Goal: Information Seeking & Learning: Learn about a topic

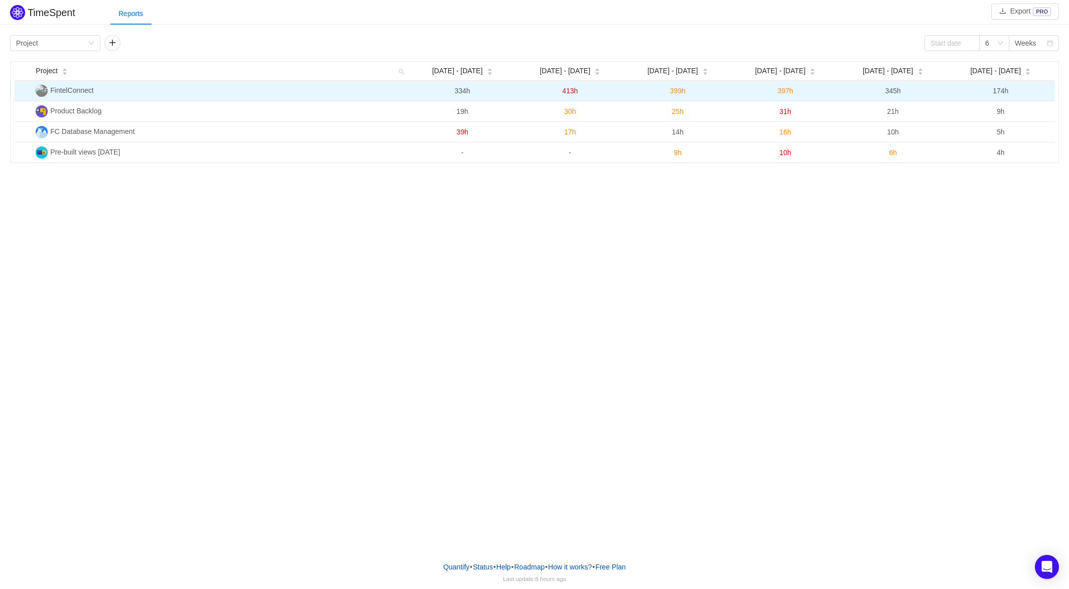
click at [59, 88] on span "FintelConnect" at bounding box center [71, 90] width 43 height 8
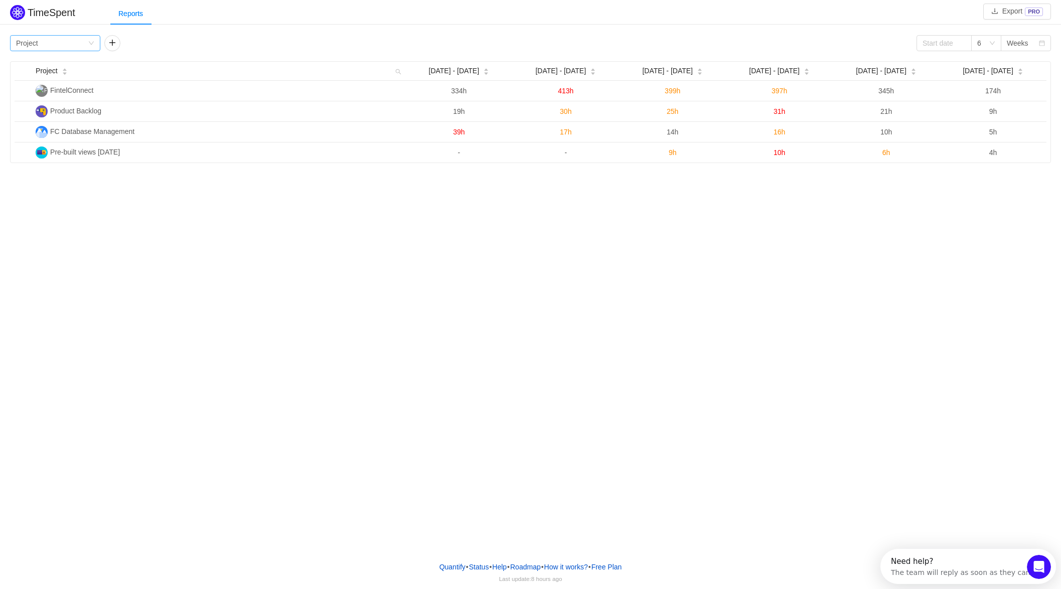
click at [86, 47] on div "Group by Project" at bounding box center [52, 43] width 72 height 15
click at [35, 130] on li "Person" at bounding box center [55, 127] width 90 height 16
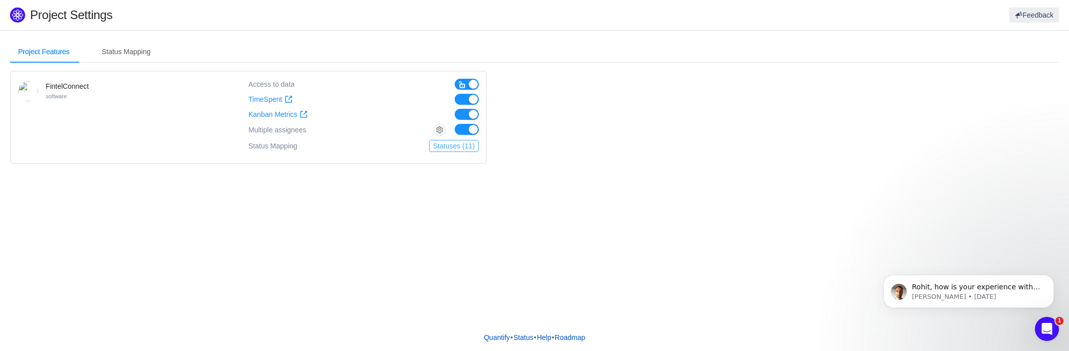
click at [472, 151] on button "Statuses (11)" at bounding box center [454, 146] width 50 height 12
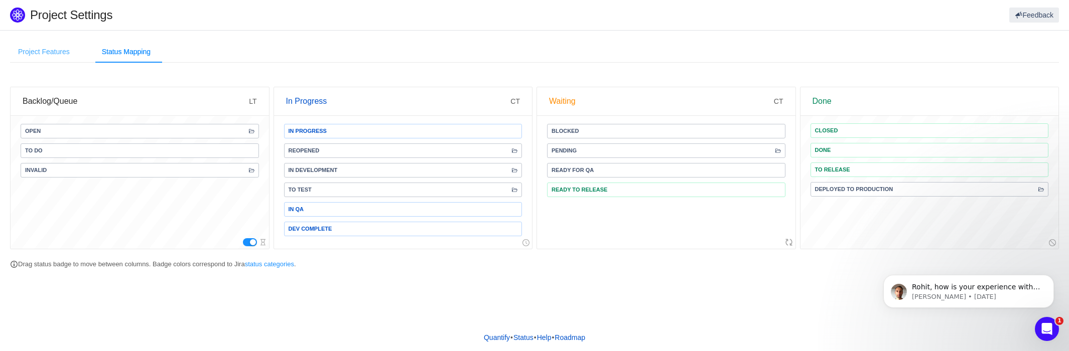
click at [75, 57] on div "Project Features" at bounding box center [44, 52] width 68 height 23
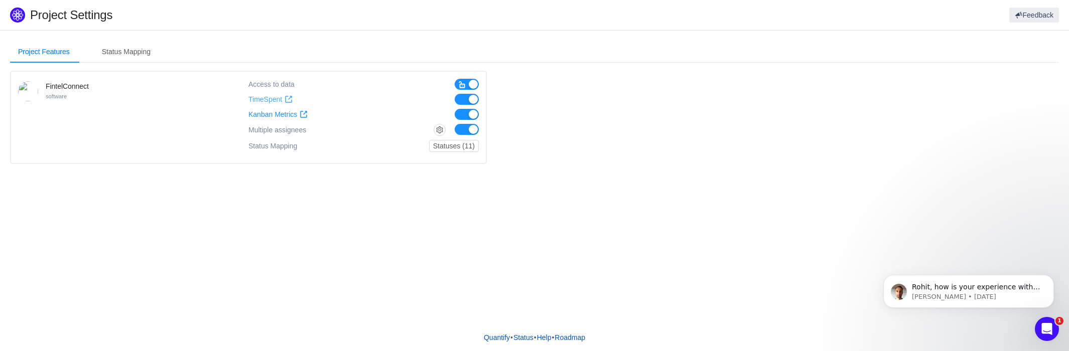
click at [281, 95] on span "TimeSpent" at bounding box center [265, 99] width 34 height 9
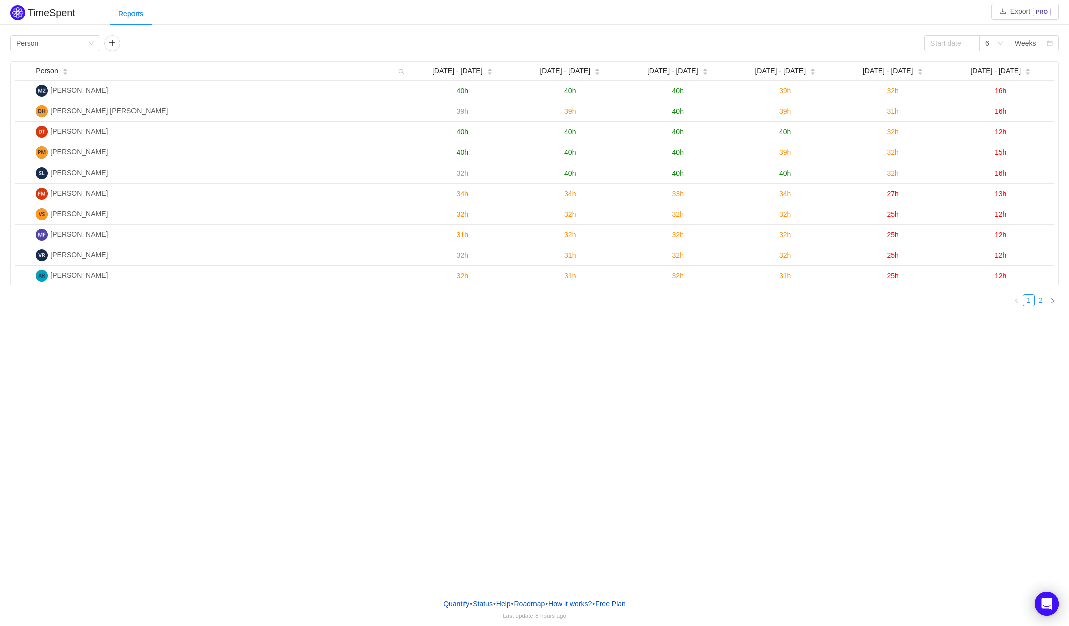
click at [1038, 299] on link "2" at bounding box center [1040, 300] width 11 height 11
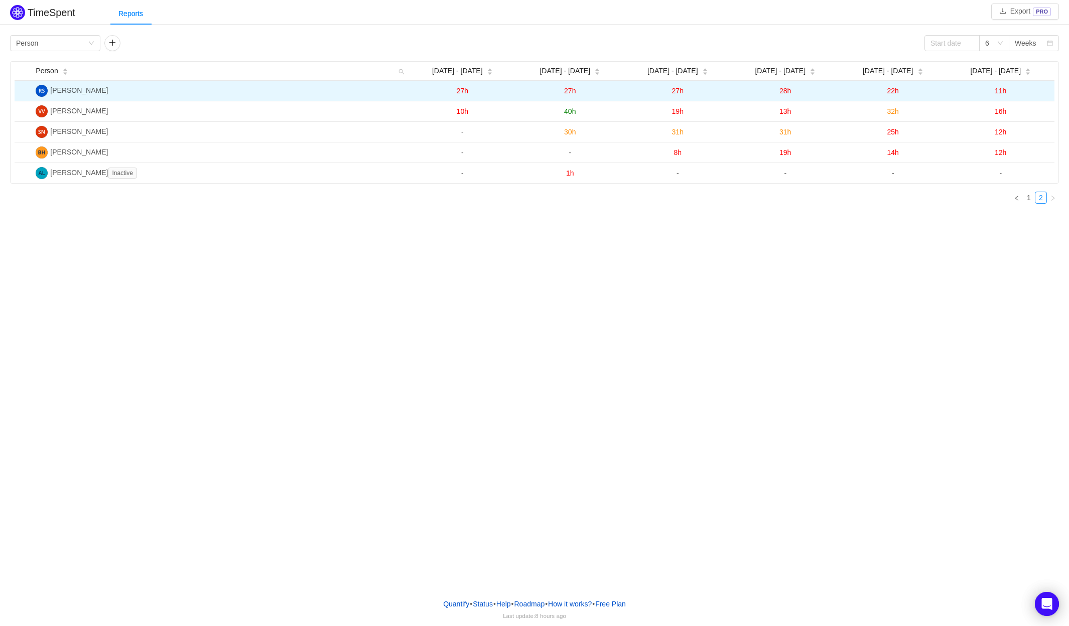
click at [1003, 93] on span "11h" at bounding box center [1000, 91] width 12 height 8
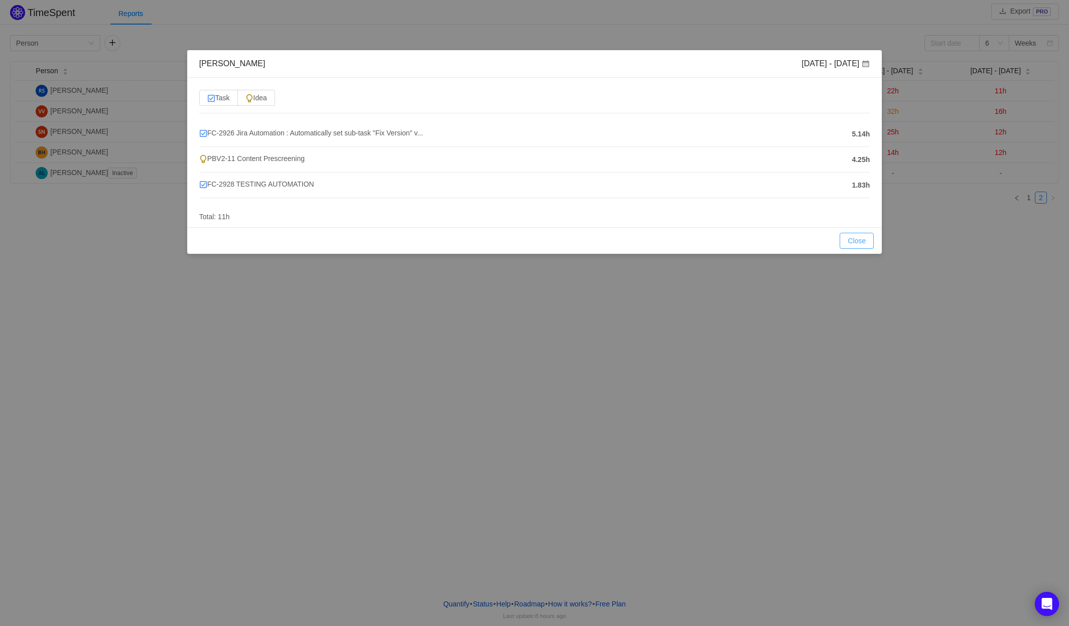
click at [871, 246] on button "Close" at bounding box center [856, 241] width 34 height 16
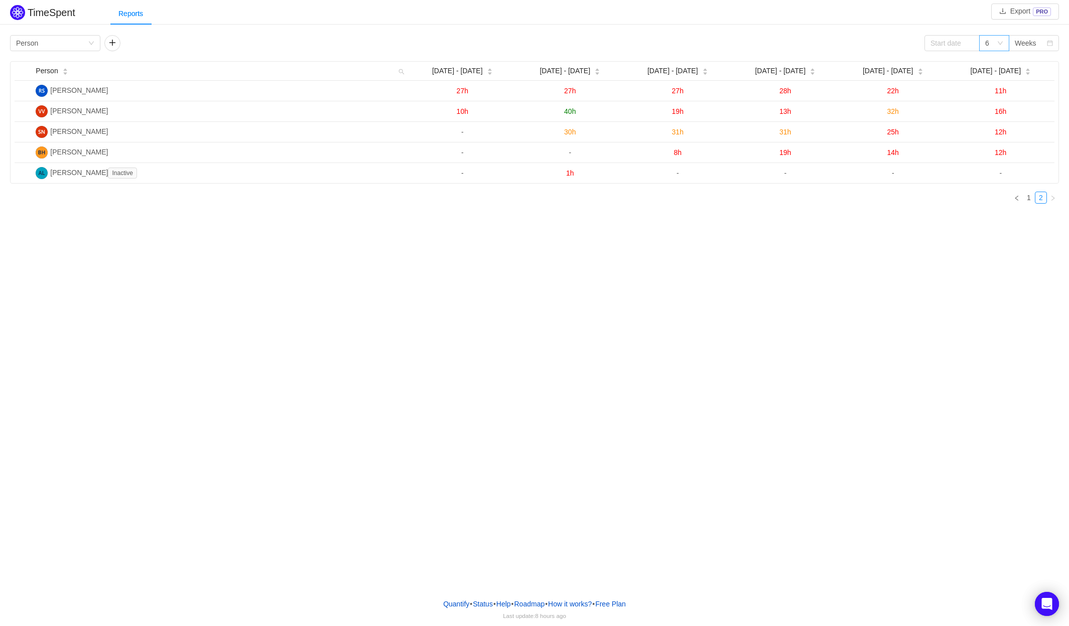
click at [1003, 47] on div "6" at bounding box center [994, 43] width 30 height 16
click at [991, 64] on li "3" at bounding box center [994, 63] width 30 height 16
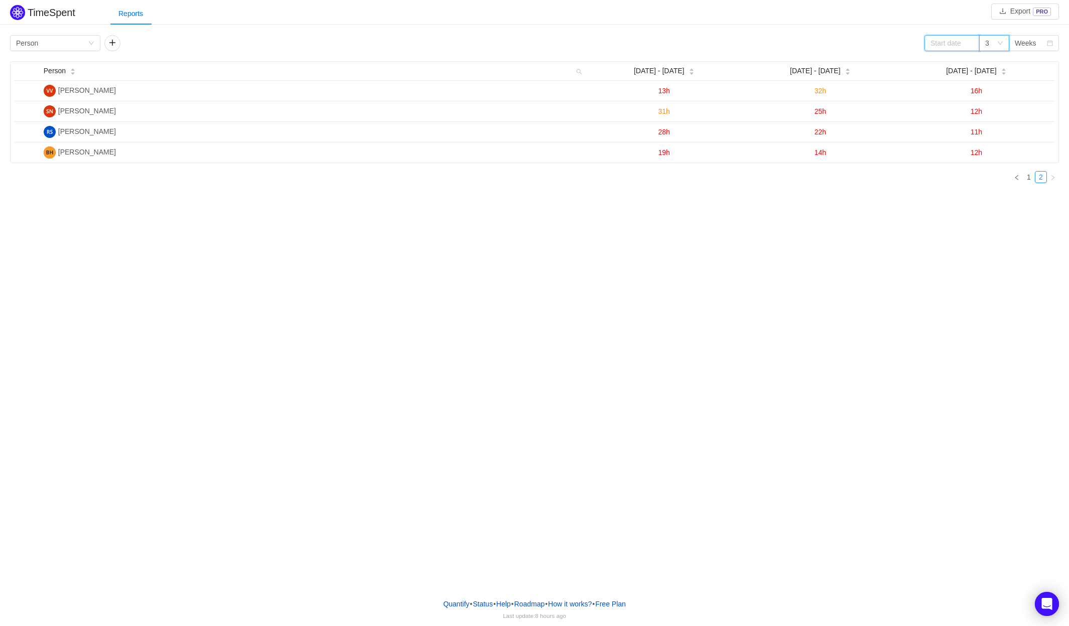
click at [956, 45] on input at bounding box center [951, 43] width 55 height 16
click at [959, 112] on div "11" at bounding box center [955, 111] width 12 height 12
click at [992, 44] on div "3" at bounding box center [991, 43] width 12 height 15
click at [994, 62] on li "3" at bounding box center [994, 63] width 30 height 16
click at [1026, 180] on link "1" at bounding box center [1028, 177] width 11 height 11
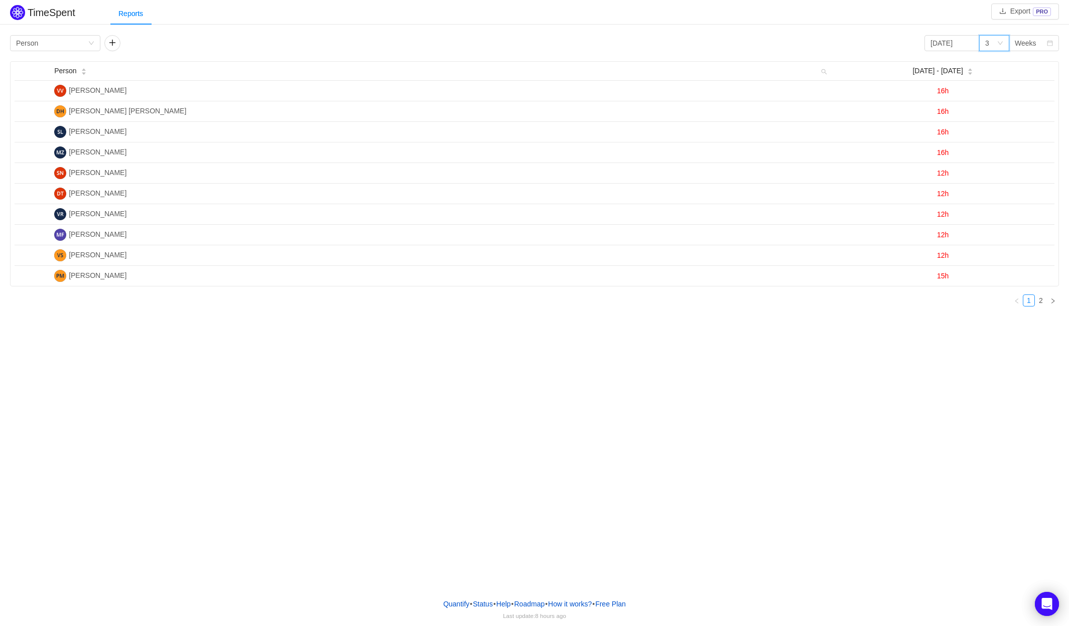
click at [1003, 41] on div "3" at bounding box center [994, 43] width 30 height 16
click at [993, 79] on li "6" at bounding box center [994, 79] width 30 height 16
click at [1021, 43] on div "Weeks" at bounding box center [1025, 43] width 22 height 15
click at [957, 27] on div "TimeSpent Export PRO Reports Group by Person 2025-08-11 6 Weeks Person Aug 11 -…" at bounding box center [534, 159] width 1069 height 312
click at [961, 39] on input "2025-08-11" at bounding box center [951, 43] width 55 height 16
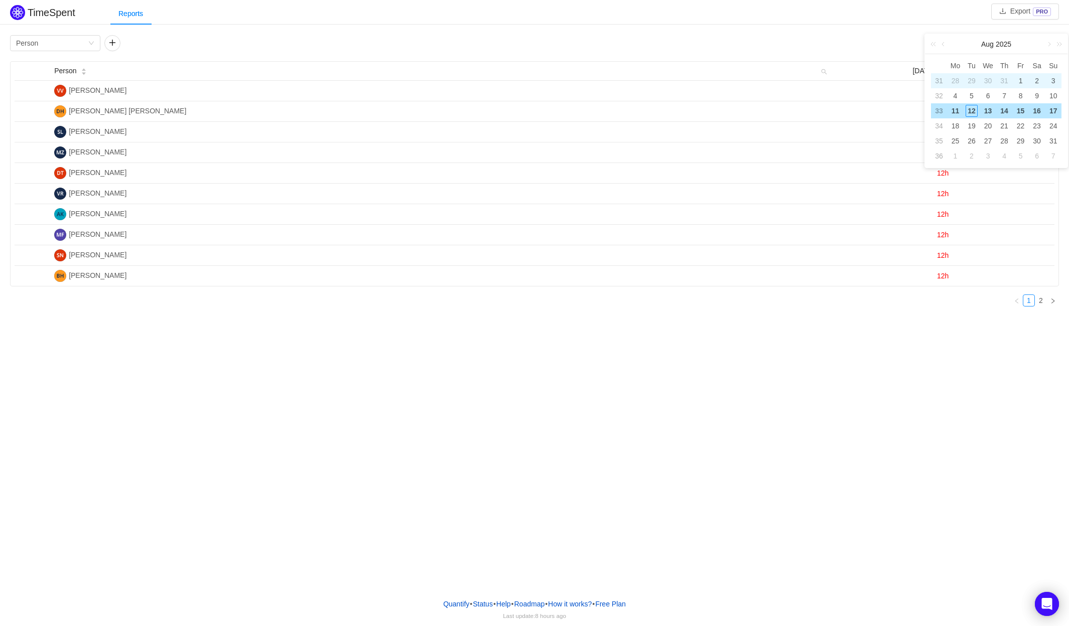
click at [1021, 80] on div "1" at bounding box center [1020, 81] width 12 height 12
type input "2025-08-01"
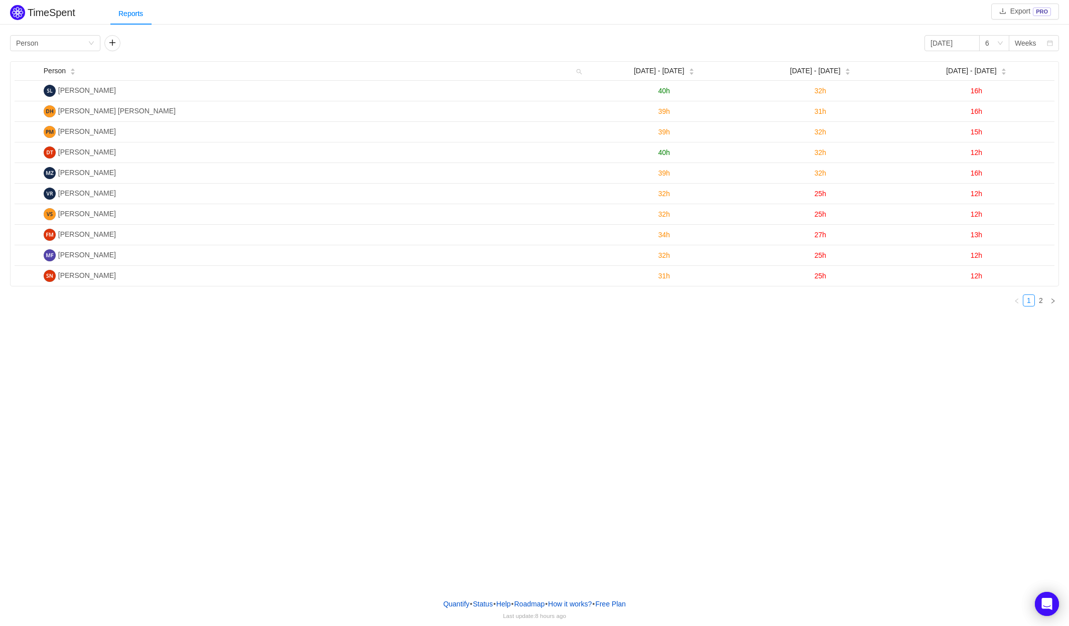
click at [817, 342] on div "TimeSpent Export PRO Reports Group by Person 2025-08-01 6 Weeks Person Jul 28 -…" at bounding box center [534, 295] width 1069 height 590
click at [1042, 300] on link "2" at bounding box center [1040, 300] width 11 height 11
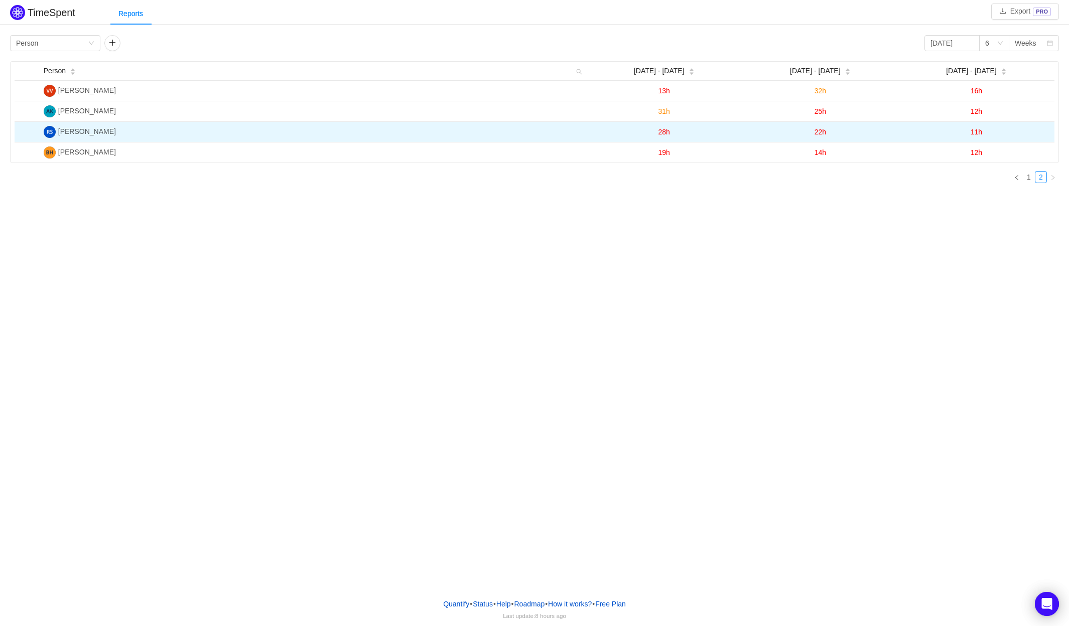
click at [975, 132] on span "11h" at bounding box center [976, 132] width 12 height 8
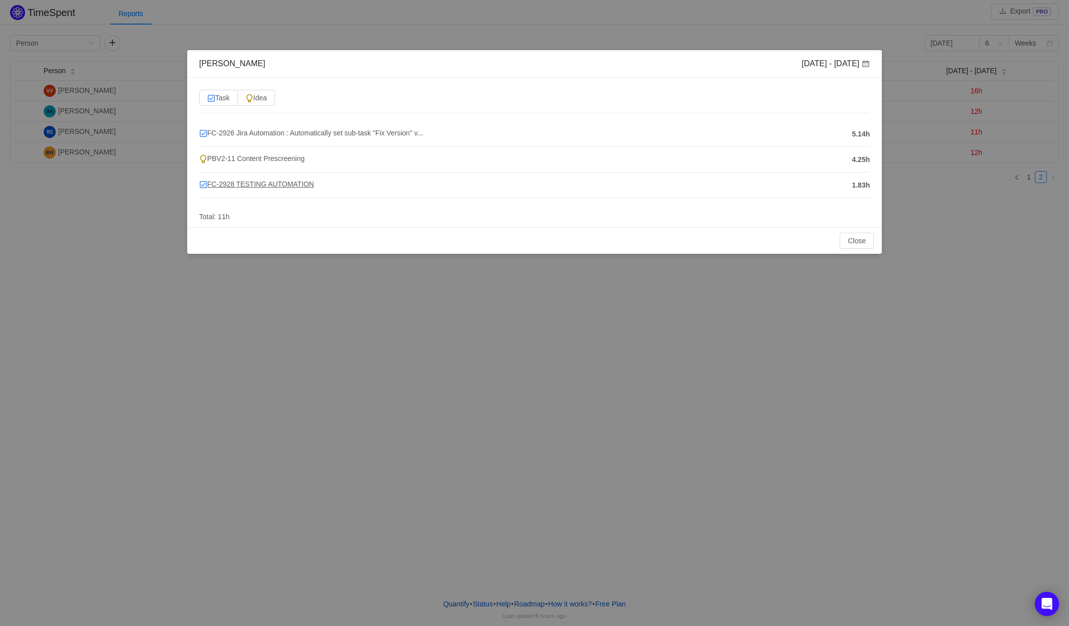
click at [278, 185] on span "FC-2928 TESTING AUTOMATION" at bounding box center [256, 184] width 115 height 8
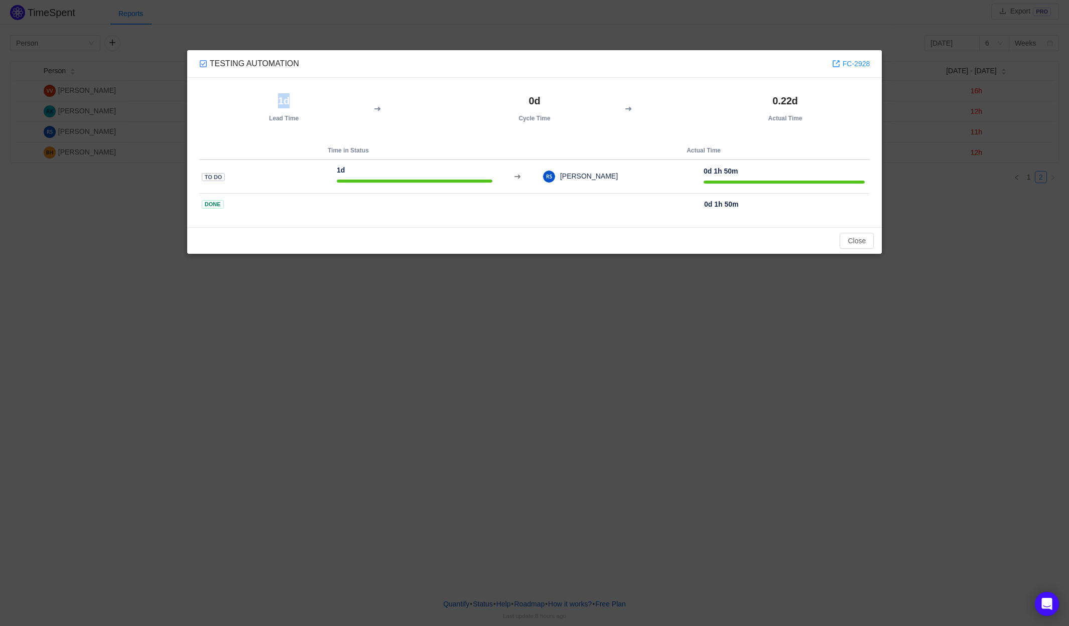
drag, startPoint x: 275, startPoint y: 99, endPoint x: 304, endPoint y: 99, distance: 28.6
click at [304, 99] on h2 "1d" at bounding box center [284, 100] width 160 height 15
click at [858, 240] on button "Close" at bounding box center [856, 241] width 34 height 16
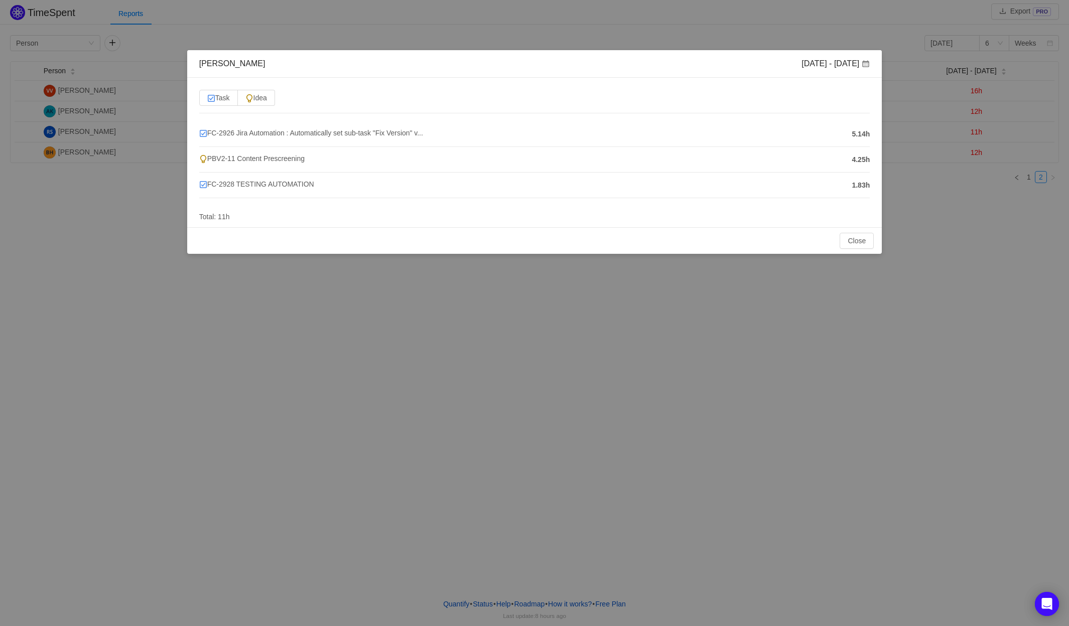
click at [836, 183] on h4 "FC-2928 TESTING AUTOMATION" at bounding box center [523, 184] width 648 height 11
click at [852, 187] on span "1.83h" at bounding box center [860, 185] width 18 height 11
click at [232, 184] on span "FC-2928 TESTING AUTOMATION" at bounding box center [256, 184] width 115 height 8
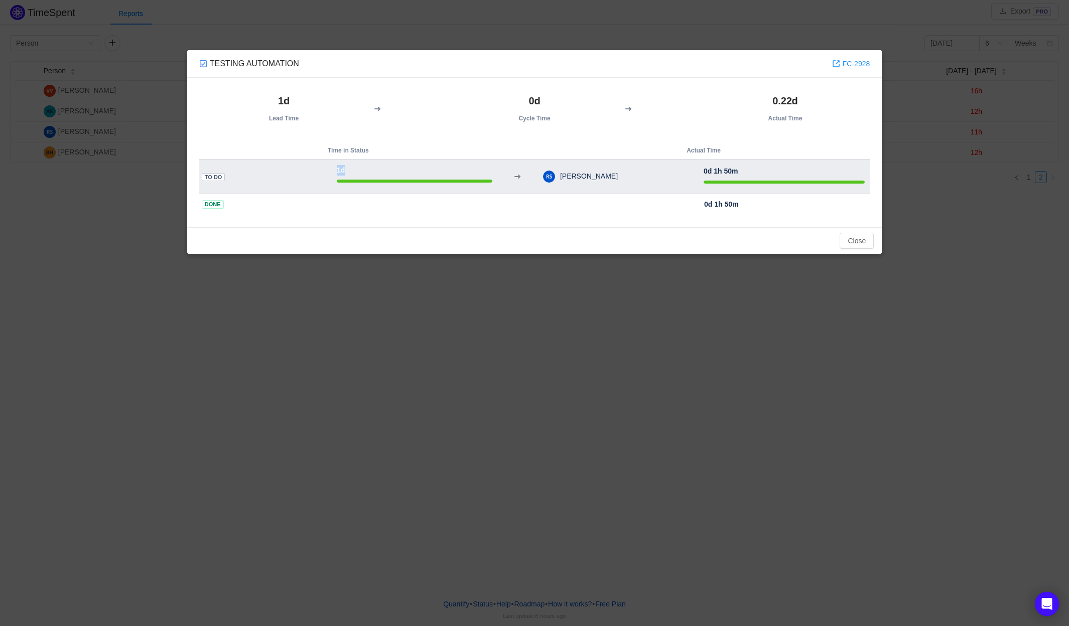
drag, startPoint x: 336, startPoint y: 172, endPoint x: 355, endPoint y: 172, distance: 18.6
click at [355, 172] on div "1d" at bounding box center [415, 175] width 156 height 21
click at [264, 184] on td "To Do" at bounding box center [265, 177] width 132 height 34
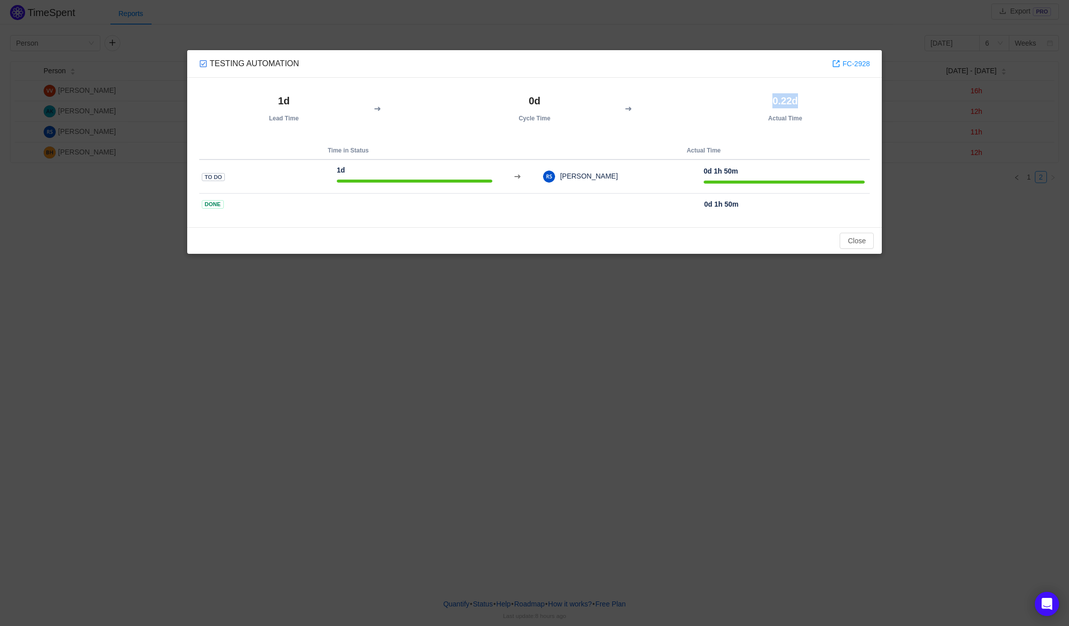
drag, startPoint x: 773, startPoint y: 98, endPoint x: 810, endPoint y: 97, distance: 36.7
click at [810, 97] on h2 "0.22d" at bounding box center [785, 100] width 160 height 15
click at [788, 139] on div "1d Lead Time 0d Cycle Time 0.22d Actual Time Time in Status Actual Time To Do 1…" at bounding box center [534, 152] width 695 height 149
drag, startPoint x: 799, startPoint y: 104, endPoint x: 762, endPoint y: 101, distance: 37.7
click at [762, 101] on h2 "0.22d" at bounding box center [785, 100] width 160 height 15
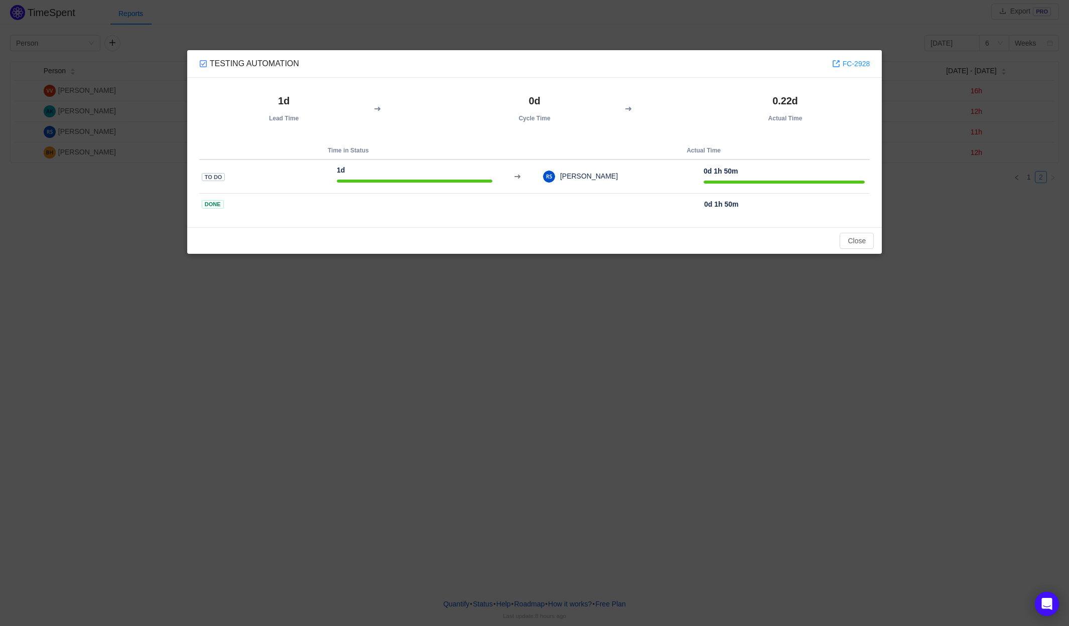
click at [773, 115] on th "0.22d Actual Time" at bounding box center [785, 108] width 170 height 37
drag, startPoint x: 778, startPoint y: 101, endPoint x: 797, endPoint y: 101, distance: 19.1
click at [797, 101] on strong "0.22d" at bounding box center [784, 100] width 25 height 11
click at [320, 203] on th "Done" at bounding box center [265, 205] width 132 height 22
click at [859, 241] on button "Close" at bounding box center [856, 241] width 34 height 16
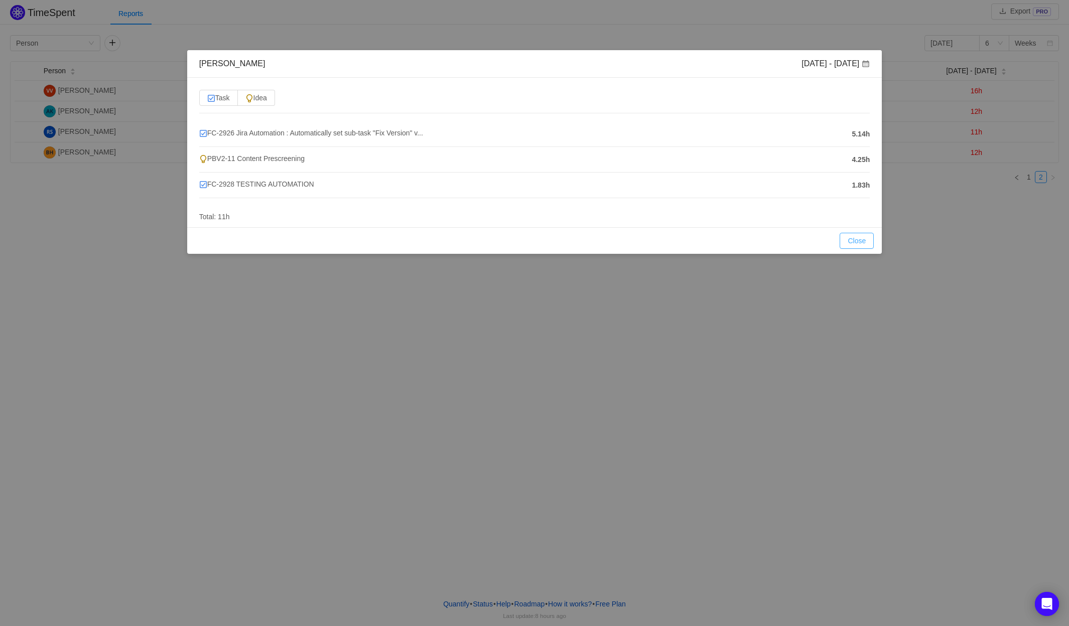
click at [857, 238] on button "Close" at bounding box center [856, 241] width 34 height 16
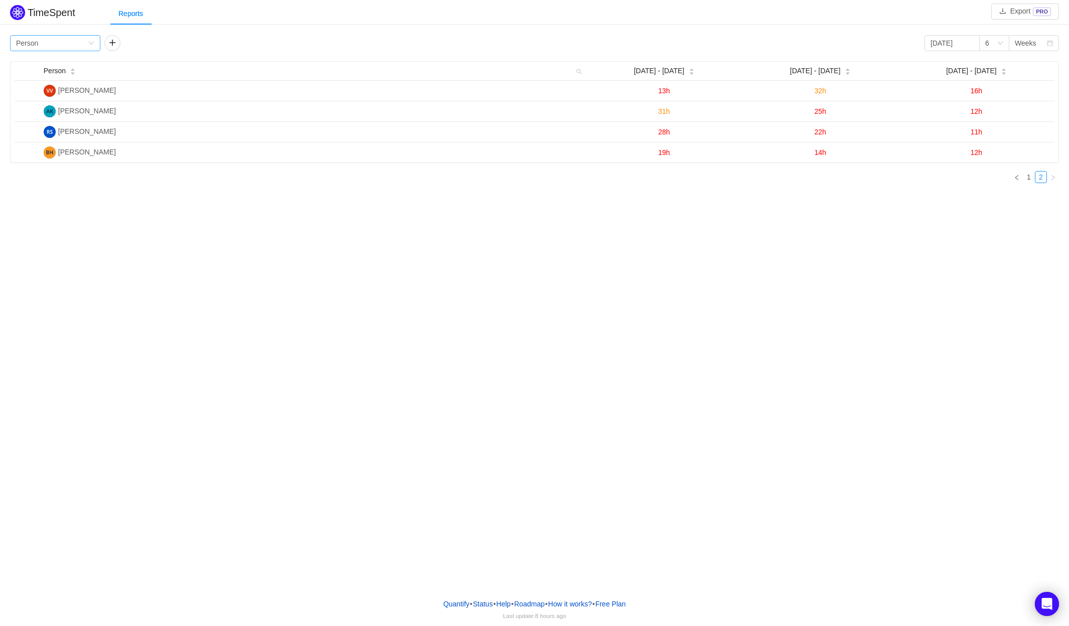
click at [63, 40] on div "Group by Person" at bounding box center [52, 43] width 72 height 15
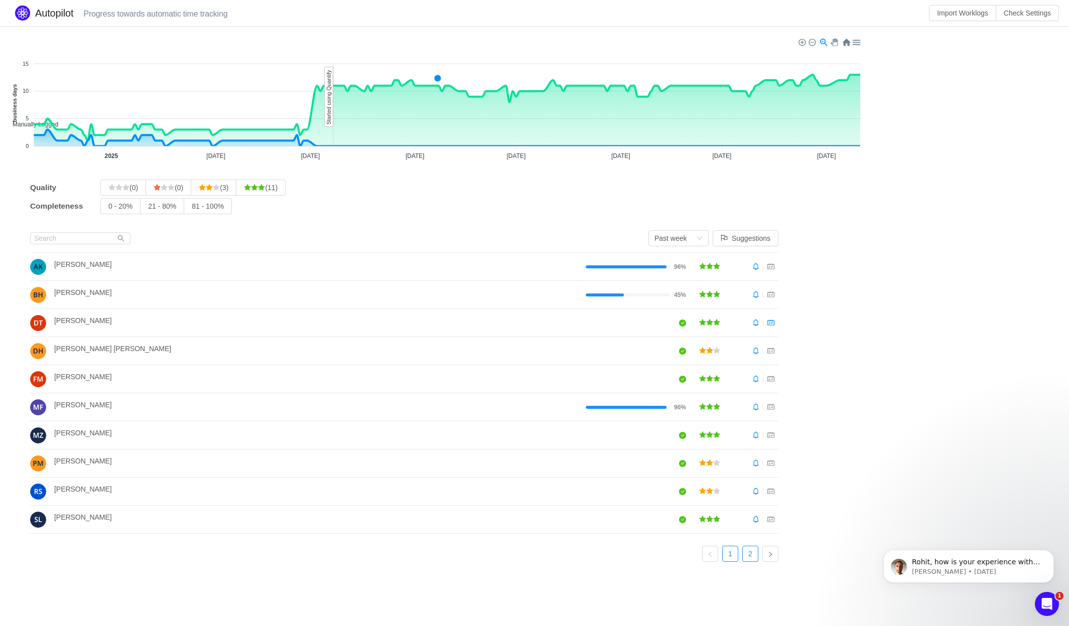
click at [748, 557] on link "2" at bounding box center [749, 553] width 15 height 15
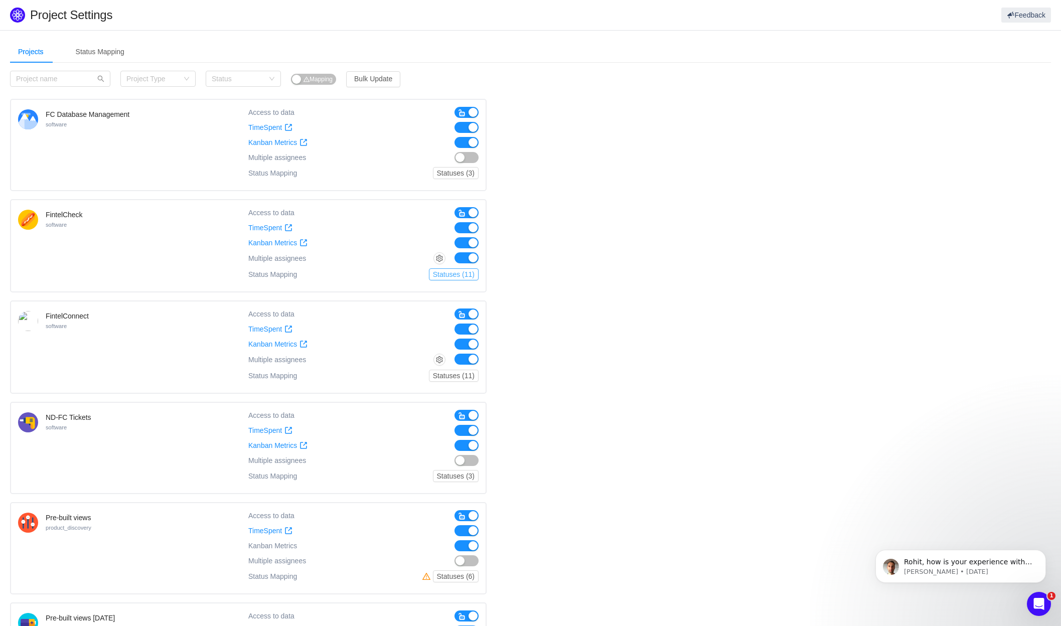
click at [446, 274] on button "Statuses (11)" at bounding box center [454, 274] width 50 height 12
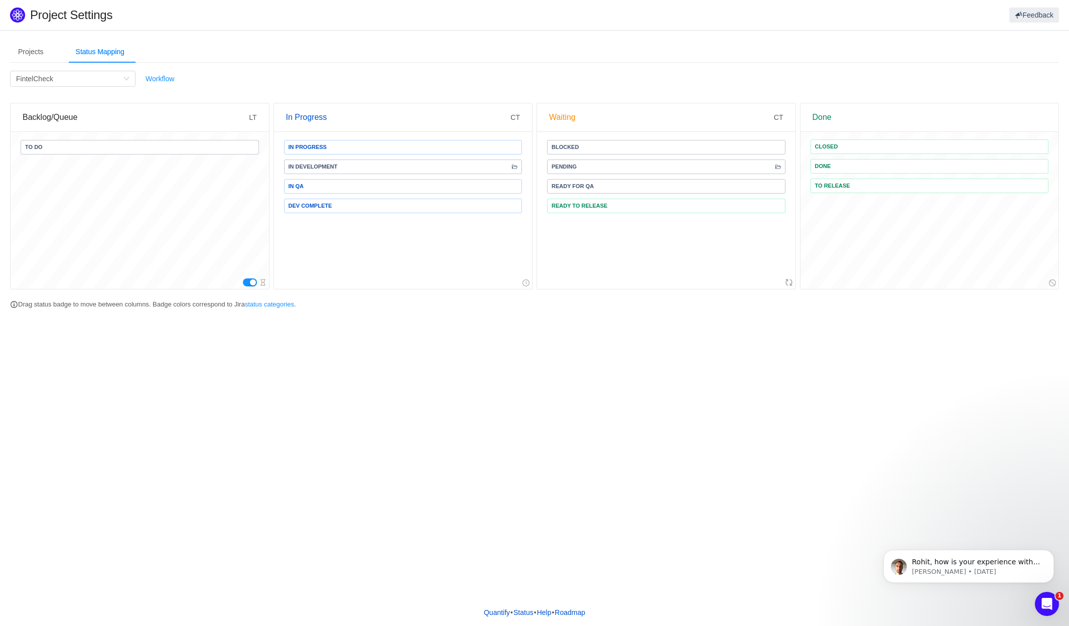
click at [250, 282] on button "button" at bounding box center [250, 282] width 14 height 8
click at [65, 193] on div "To Do" at bounding box center [140, 210] width 258 height 157
click at [156, 79] on link "Workflow" at bounding box center [159, 79] width 29 height 8
drag, startPoint x: 633, startPoint y: 201, endPoint x: 639, endPoint y: 199, distance: 6.2
click at [633, 201] on div "Pending Ready for QA" at bounding box center [666, 210] width 258 height 157
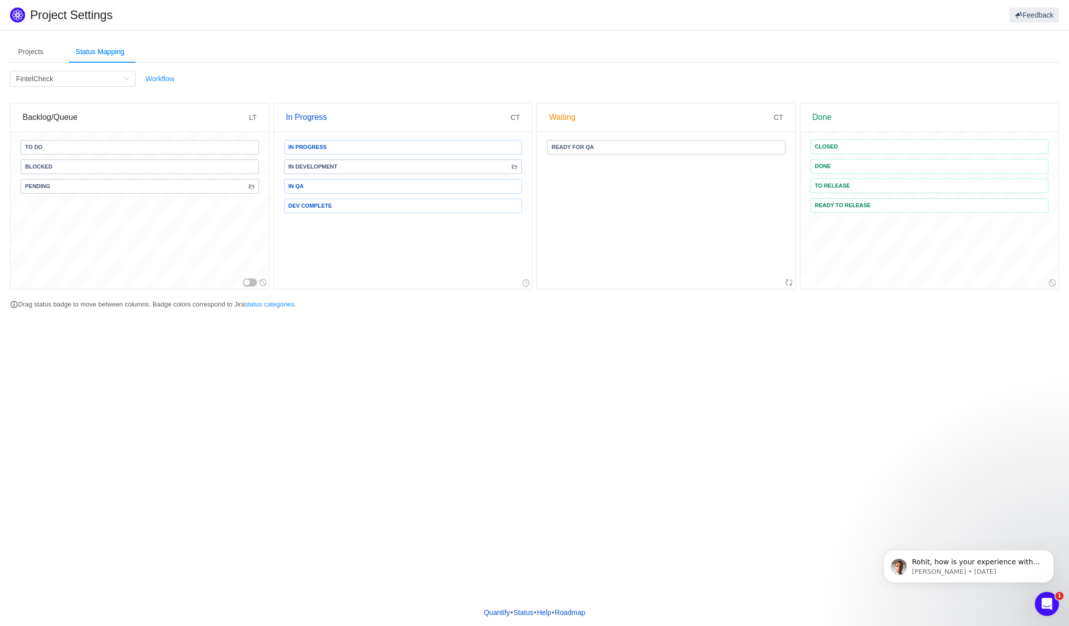
click at [655, 178] on div "Ready for QA" at bounding box center [666, 210] width 258 height 157
click at [655, 199] on div "Dev Complete Ready for QA" at bounding box center [666, 210] width 258 height 157
click at [827, 424] on div "Projects Status Mapping Category Project Type Status Mapping Bulk Update FC Dat…" at bounding box center [534, 314] width 1069 height 569
click at [32, 48] on div "Projects" at bounding box center [31, 52] width 42 height 23
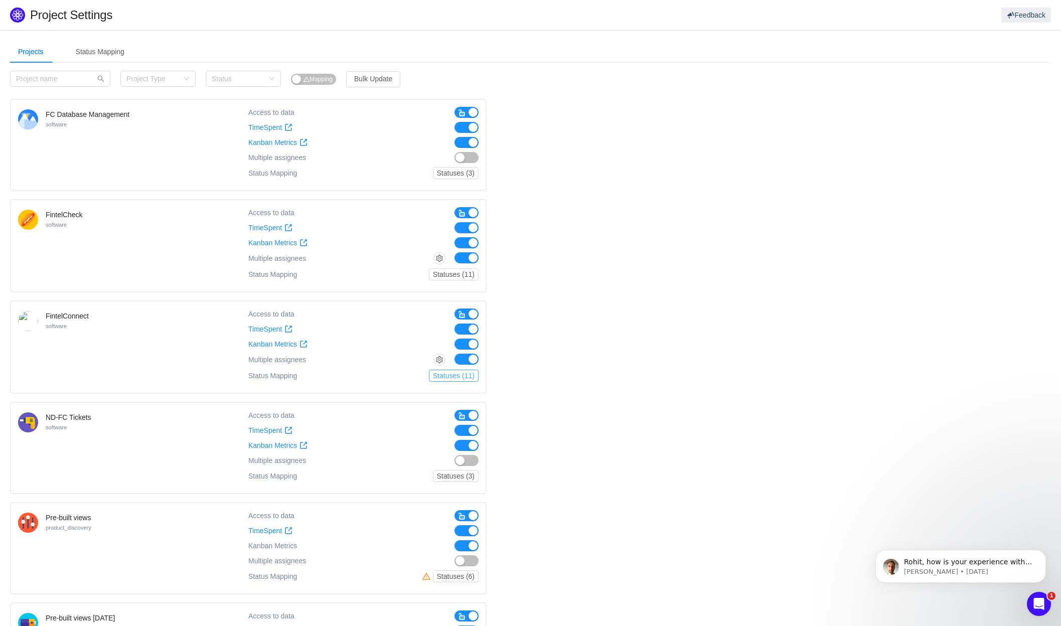
click at [462, 379] on button "Statuses (11)" at bounding box center [454, 376] width 50 height 12
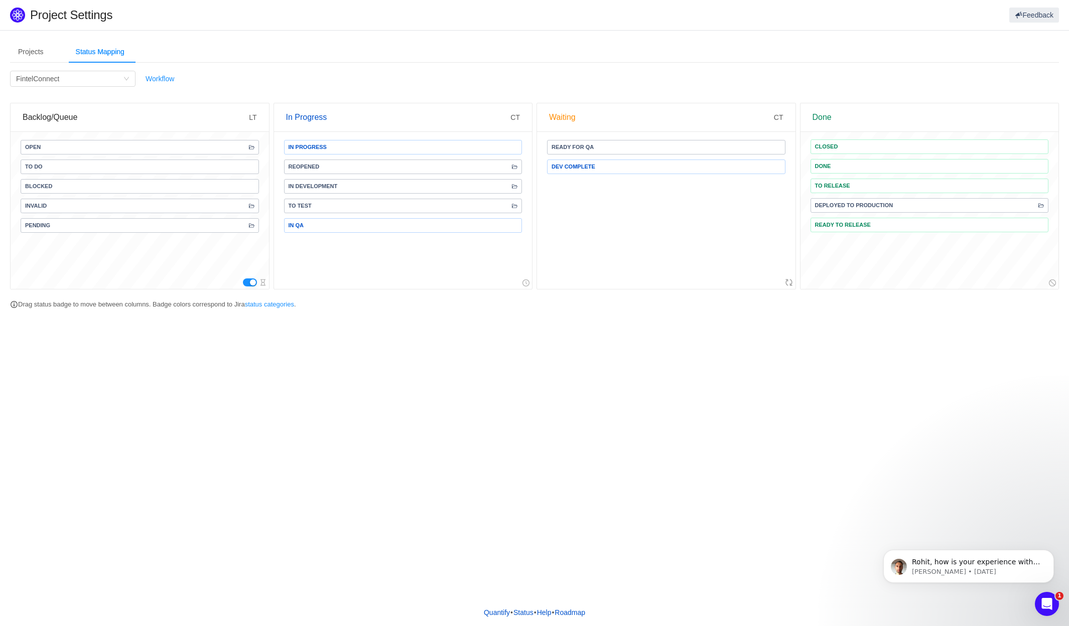
click at [645, 234] on div "Ready for QA Dev Complete" at bounding box center [666, 210] width 258 height 157
click at [777, 118] on span "CT" at bounding box center [779, 117] width 10 height 8
click at [243, 283] on button "button" at bounding box center [250, 282] width 14 height 8
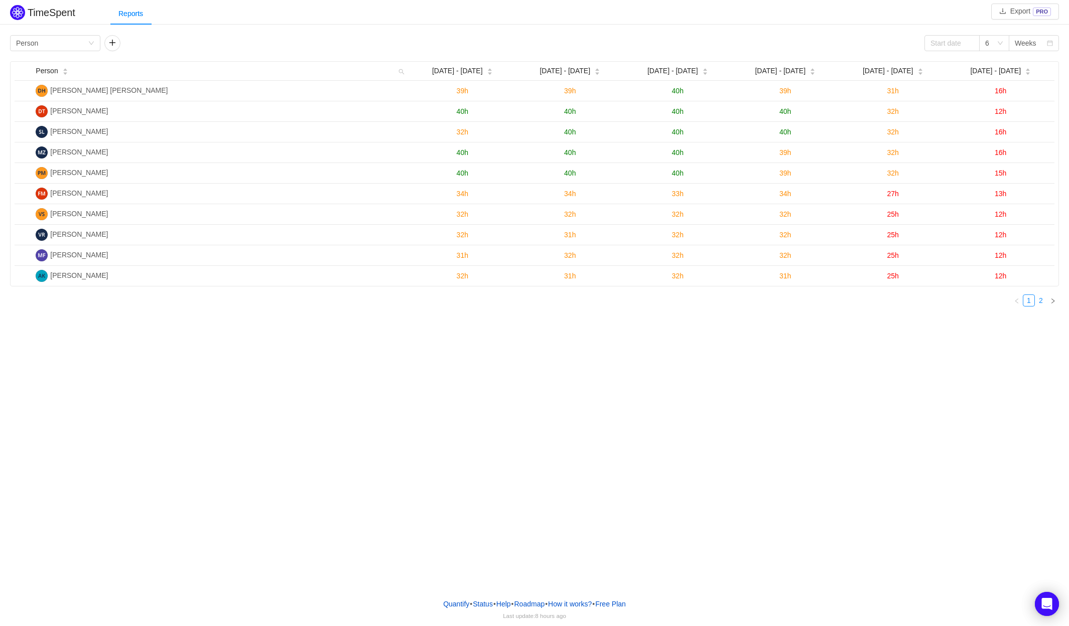
click at [1041, 300] on link "2" at bounding box center [1040, 300] width 11 height 11
click at [1042, 299] on link "2" at bounding box center [1040, 300] width 11 height 11
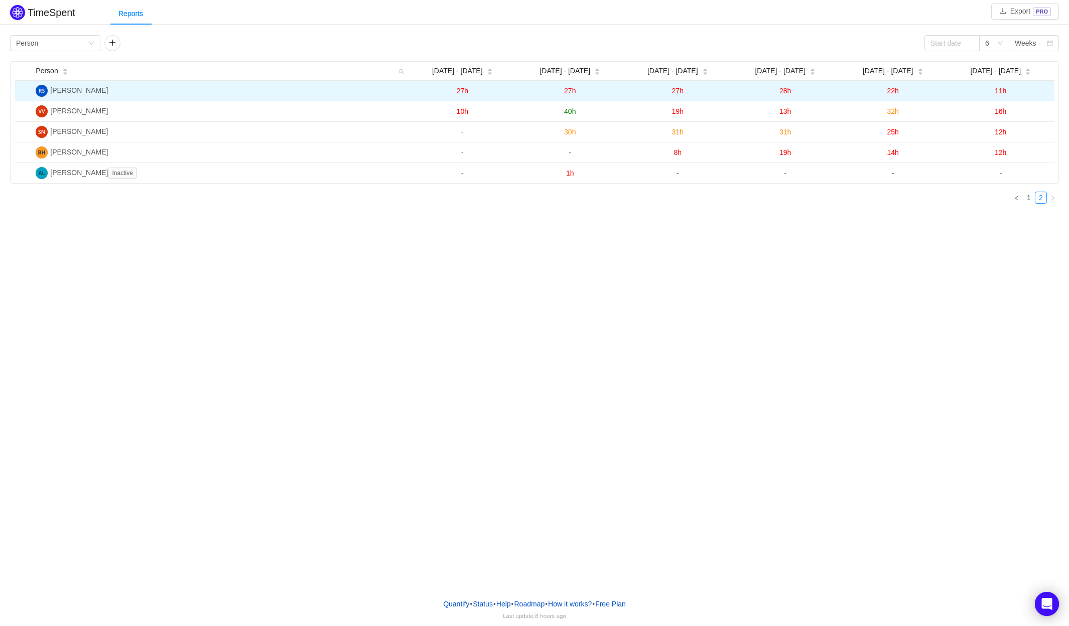
click at [1002, 93] on span "11h" at bounding box center [1000, 91] width 12 height 8
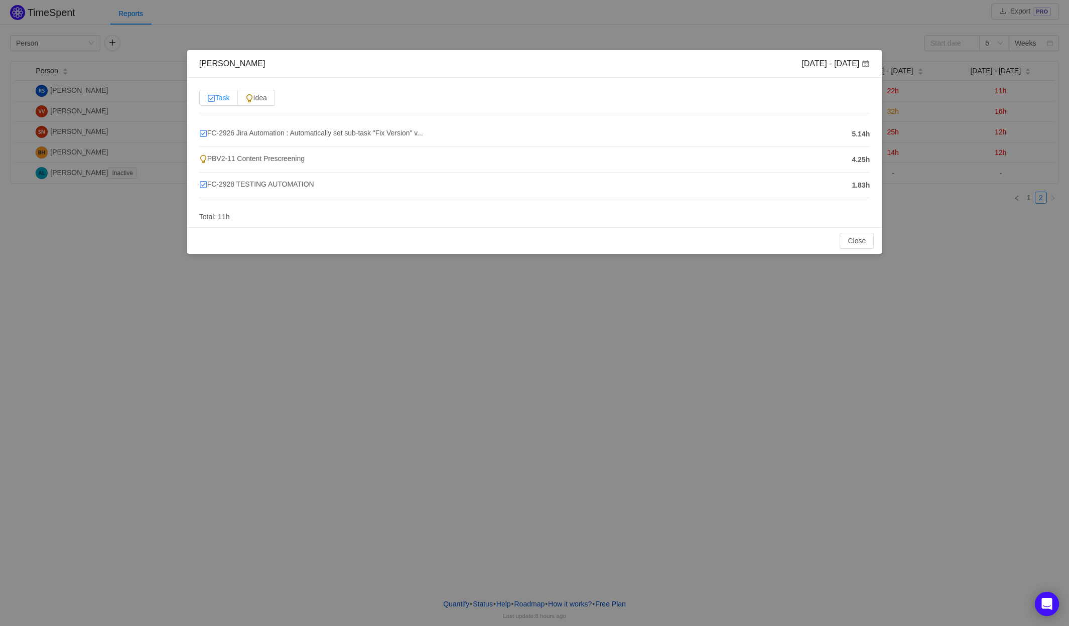
click at [218, 99] on span "Task" at bounding box center [218, 98] width 23 height 8
click at [207, 100] on input "Task" at bounding box center [207, 100] width 0 height 0
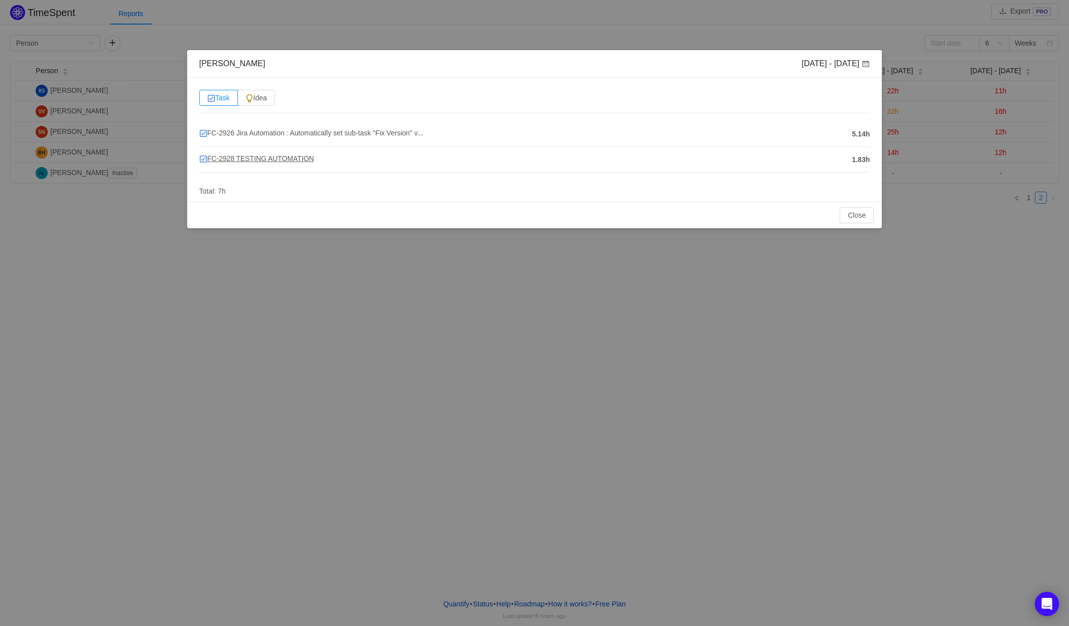
click at [303, 157] on span "FC-2928 TESTING AUTOMATION" at bounding box center [256, 159] width 115 height 8
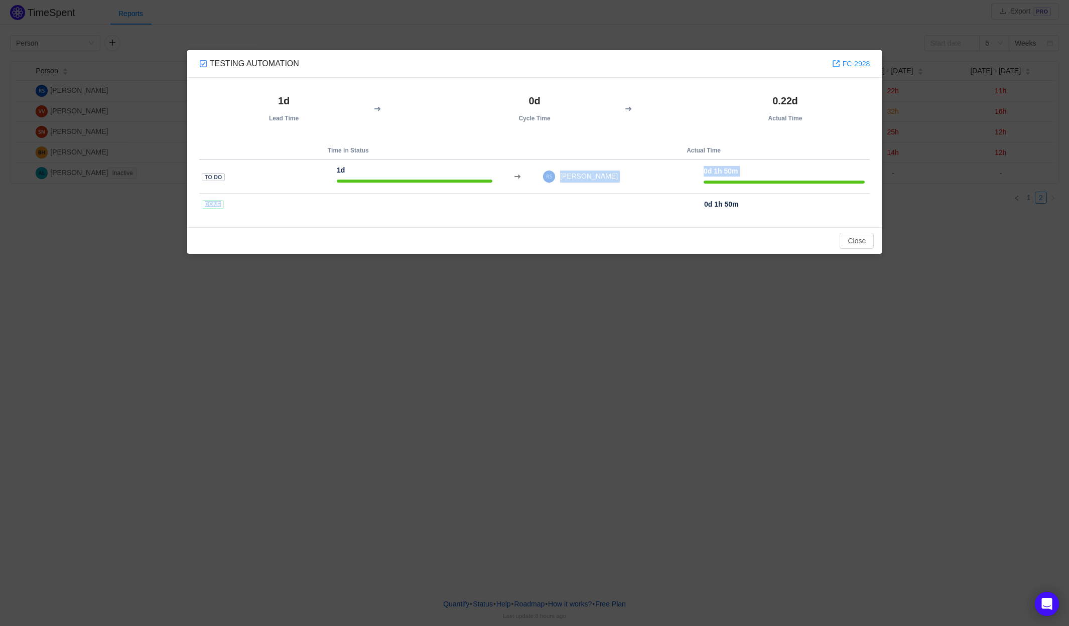
drag, startPoint x: 358, startPoint y: 192, endPoint x: 420, endPoint y: 196, distance: 61.8
click at [420, 196] on table "Time in Status Actual Time To Do 1d [PERSON_NAME] 0d 1h 50m Done 0d 1h 50m" at bounding box center [534, 178] width 671 height 73
click at [487, 205] on th at bounding box center [415, 205] width 166 height 22
click at [848, 243] on button "Close" at bounding box center [856, 241] width 34 height 16
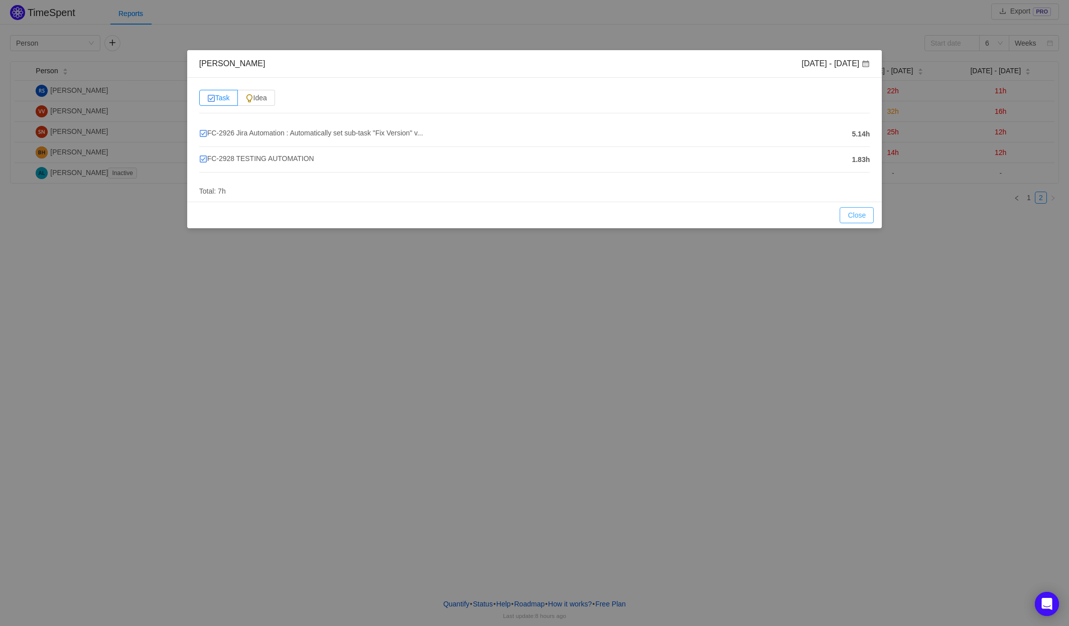
click at [865, 213] on button "Close" at bounding box center [856, 215] width 34 height 16
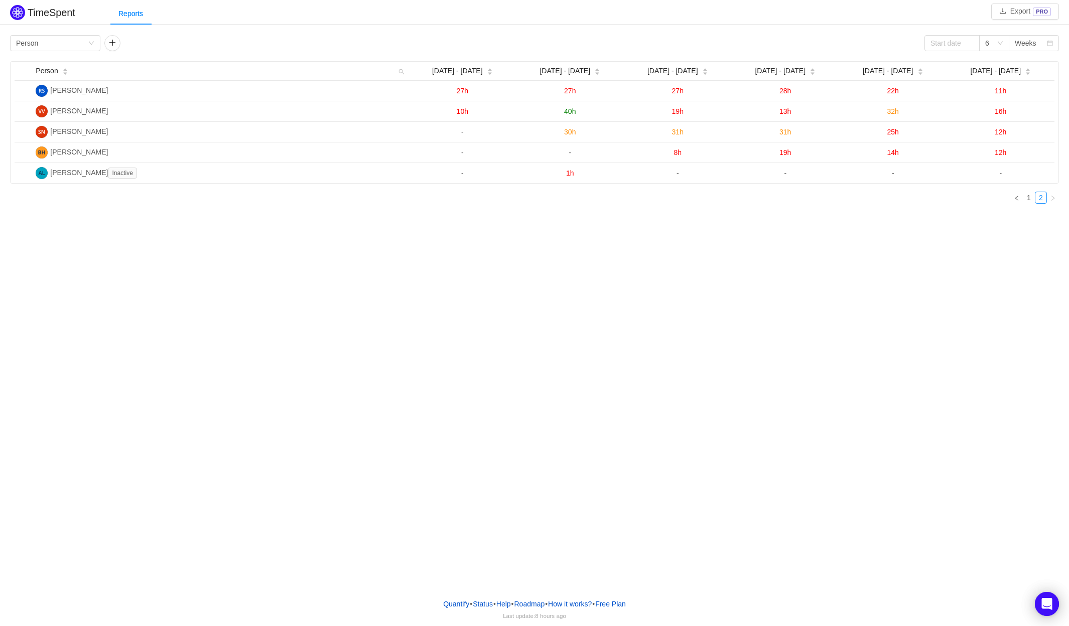
click at [161, 246] on div "TimeSpent Export PRO Reports Group by Person 6 Weeks Person Jul 7 - 13 Jul 14 -…" at bounding box center [534, 295] width 1069 height 590
click at [1028, 199] on link "1" at bounding box center [1028, 197] width 11 height 11
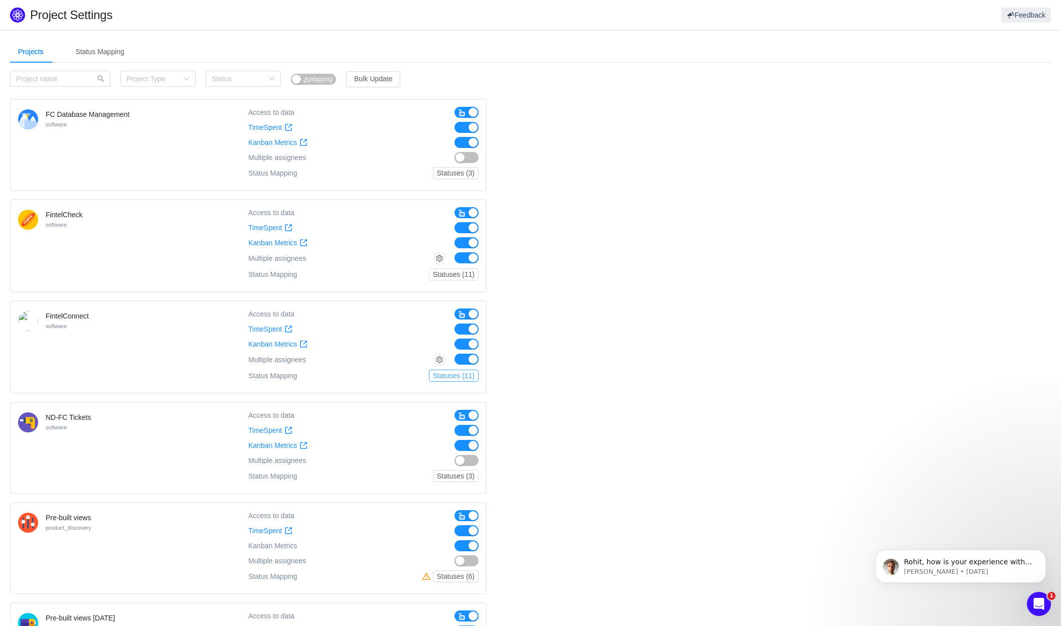
click at [457, 378] on button "Statuses (11)" at bounding box center [454, 376] width 50 height 12
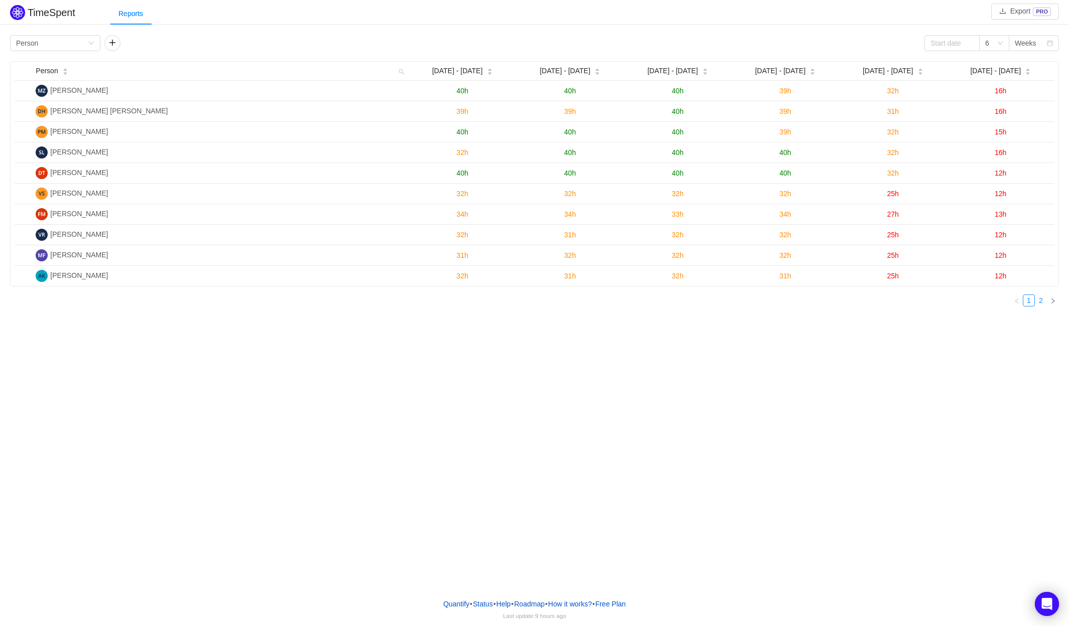
click at [1042, 301] on link "2" at bounding box center [1040, 300] width 11 height 11
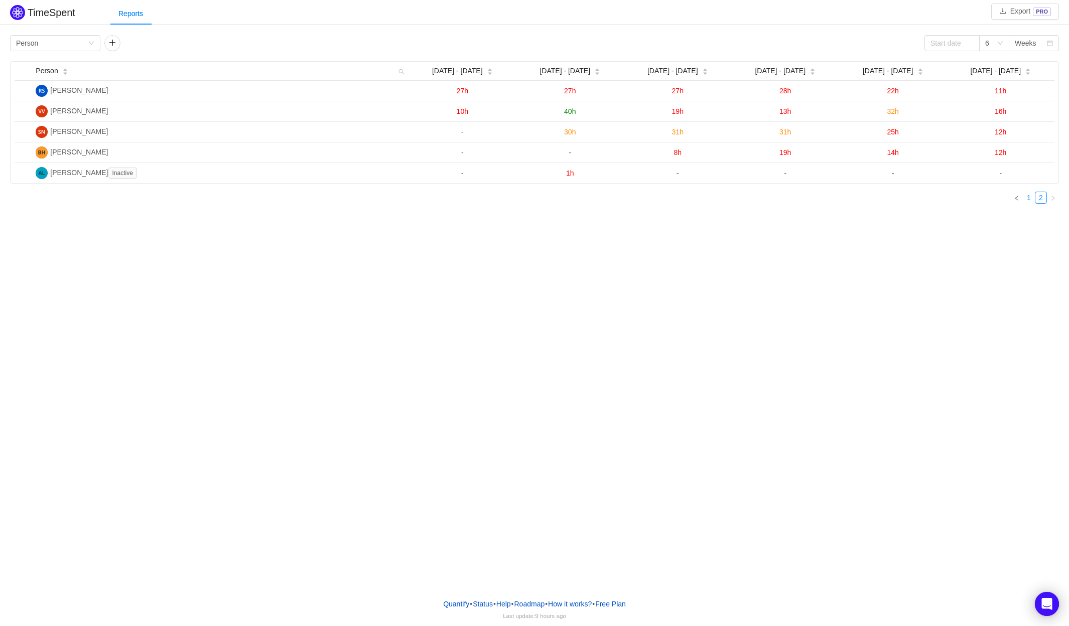
click at [1029, 198] on link "1" at bounding box center [1028, 197] width 11 height 11
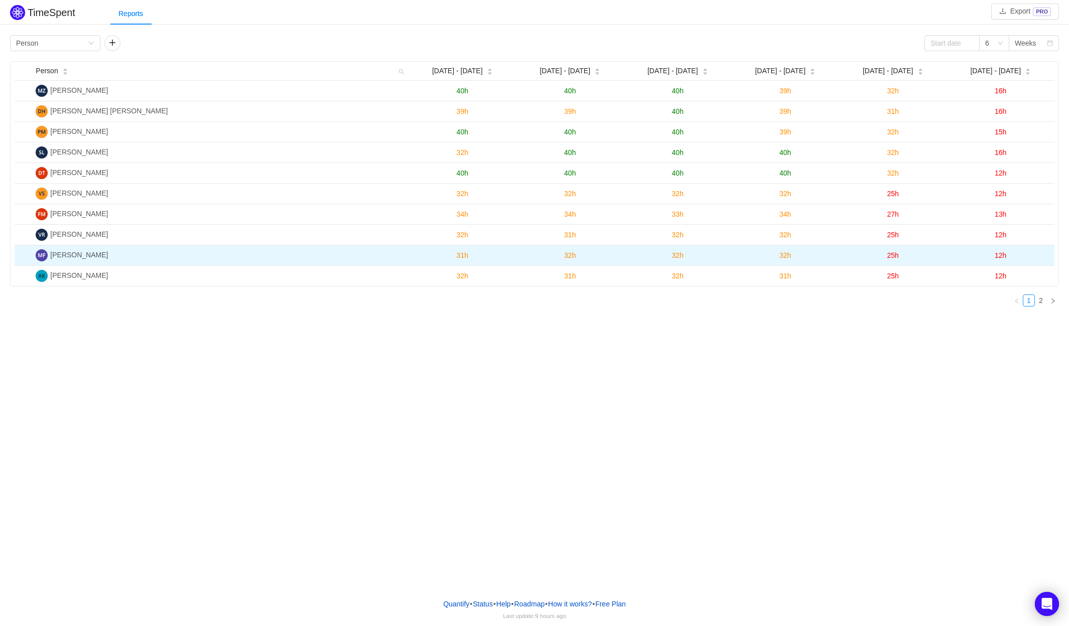
click at [1002, 257] on span "12h" at bounding box center [1000, 255] width 12 height 8
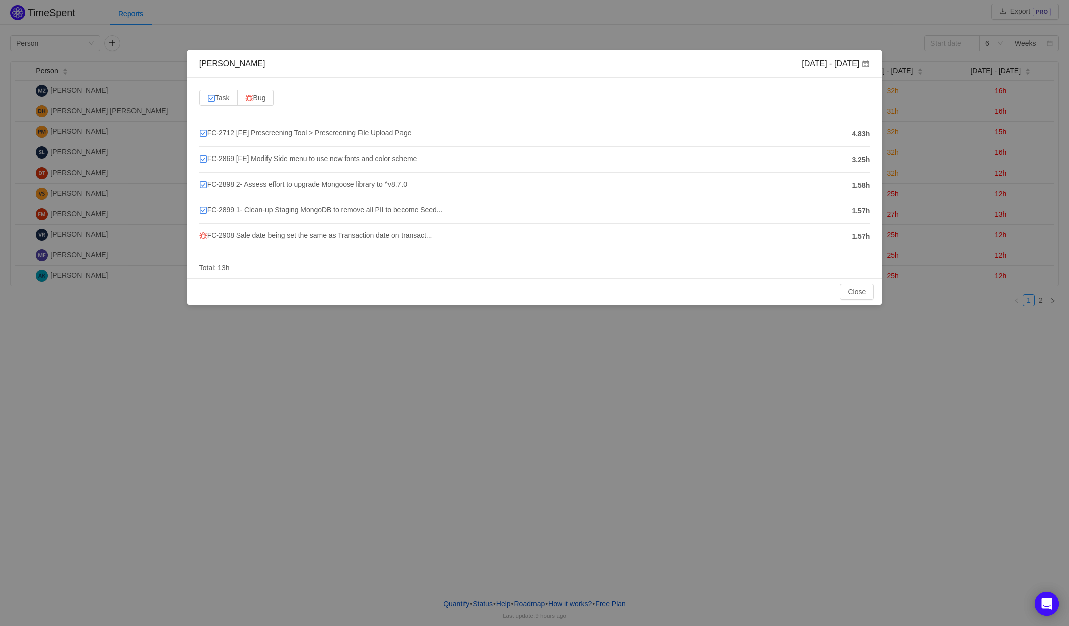
click at [381, 132] on span "FC-2712 [FE] Prescreening Tool > Prescreening File Upload Page" at bounding box center [305, 133] width 212 height 8
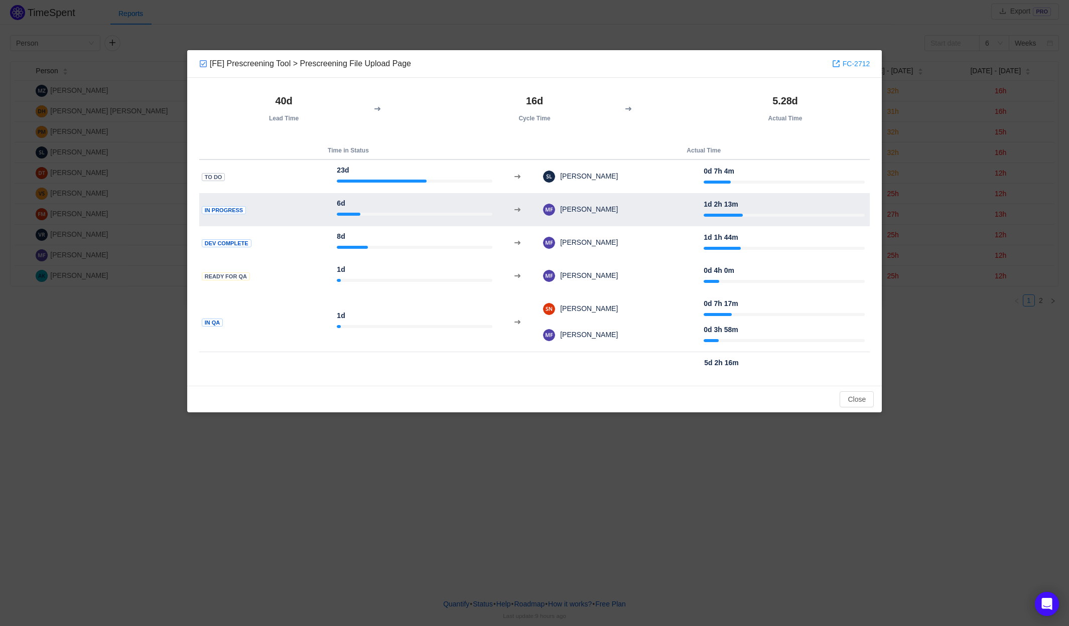
click at [725, 206] on strong "1d 2h 13m" at bounding box center [720, 204] width 34 height 8
click at [629, 215] on td "[PERSON_NAME]" at bounding box center [622, 210] width 161 height 26
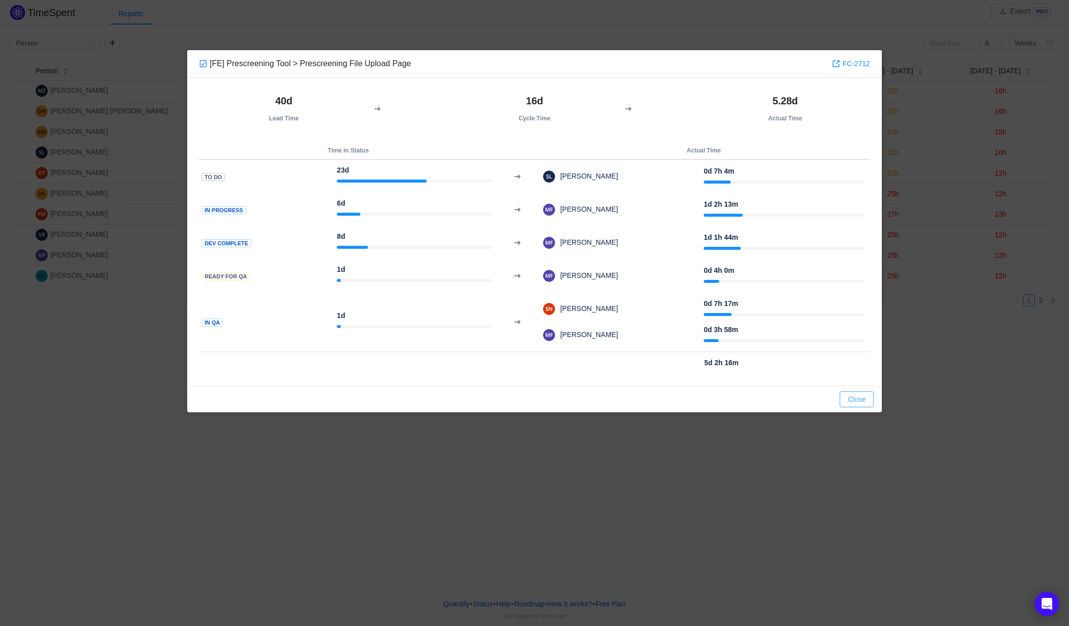
click at [854, 396] on button "Close" at bounding box center [856, 399] width 34 height 16
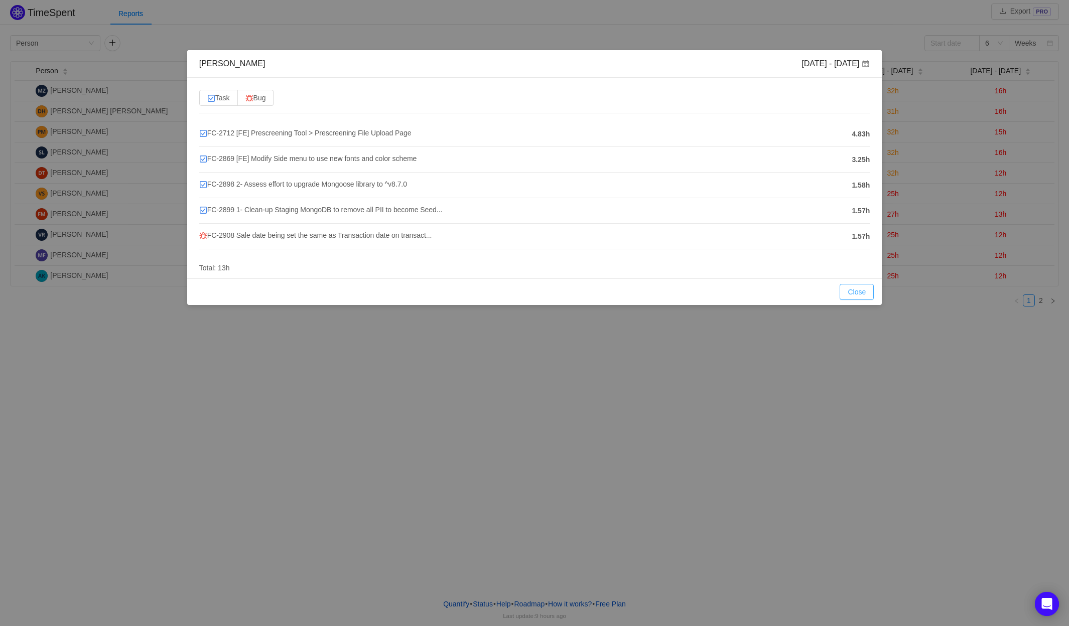
click at [851, 298] on button "Close" at bounding box center [856, 292] width 34 height 16
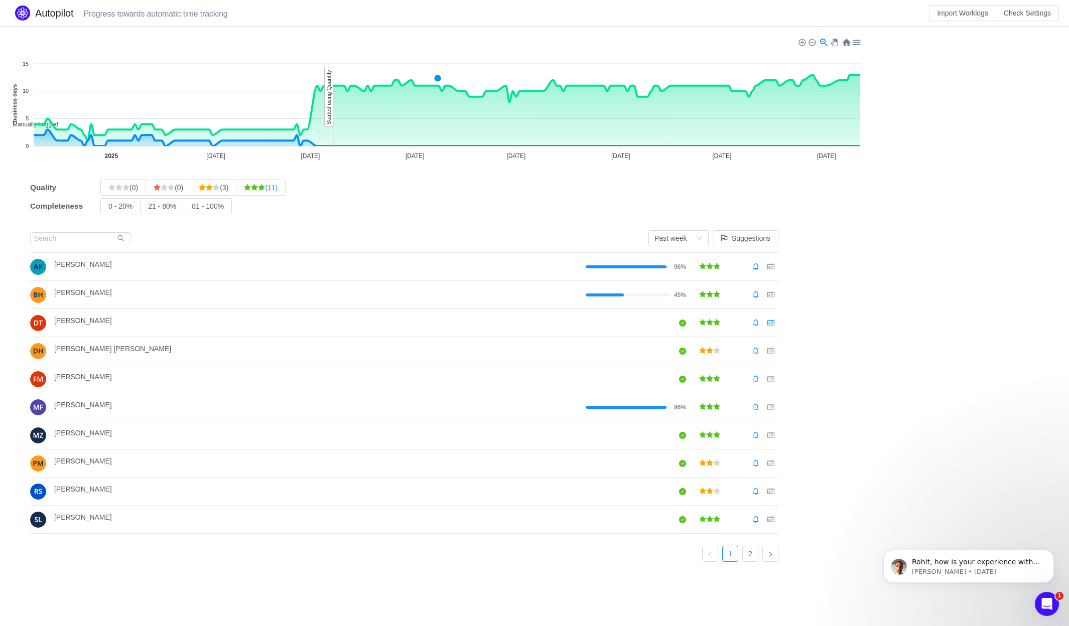
click at [277, 187] on span "(11)" at bounding box center [261, 188] width 34 height 8
click at [244, 190] on input "(11)" at bounding box center [244, 190] width 0 height 0
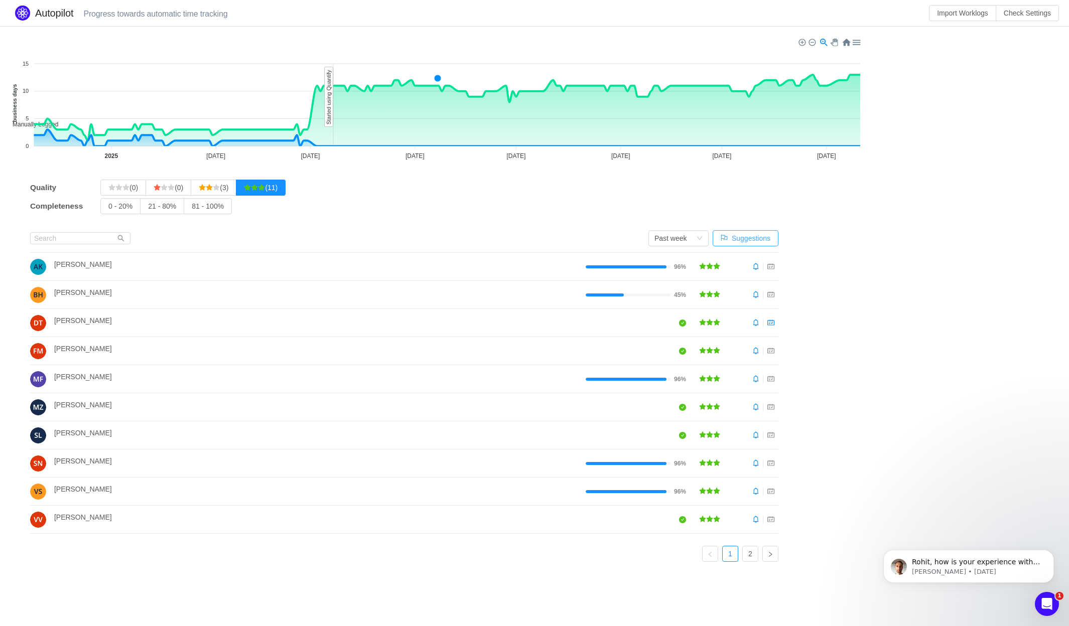
click at [753, 244] on button "Suggestions" at bounding box center [745, 238] width 66 height 16
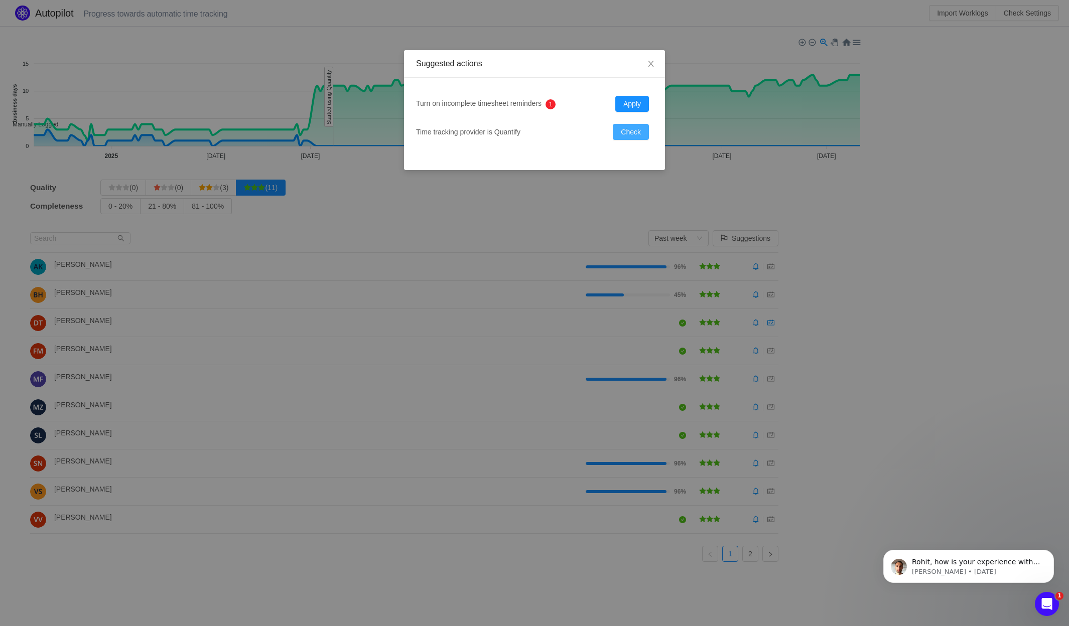
click at [618, 136] on button "Check" at bounding box center [631, 132] width 36 height 16
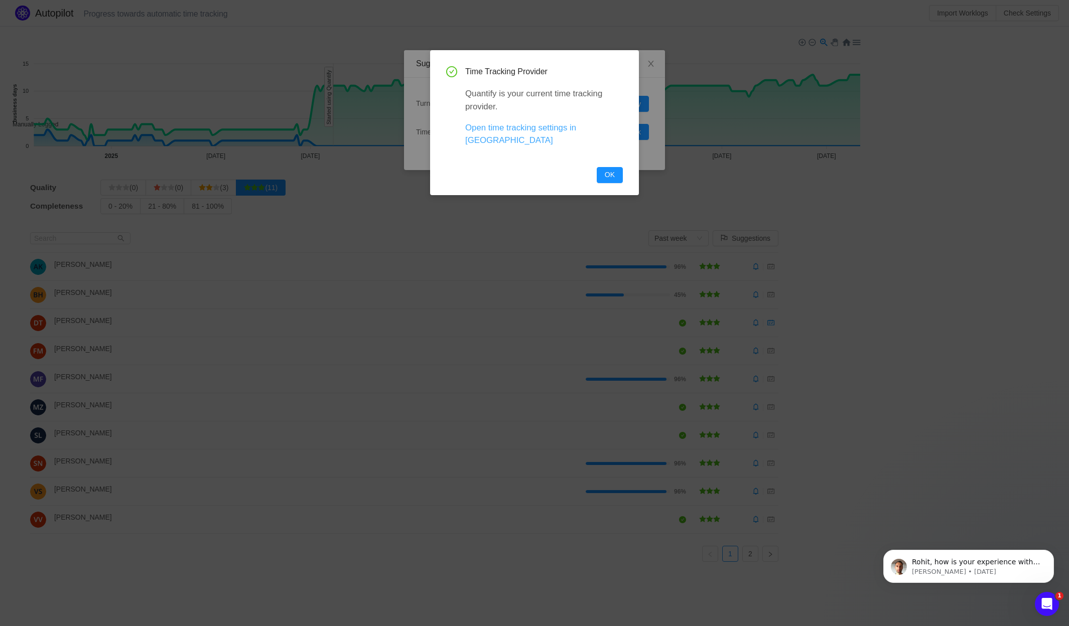
click at [575, 131] on link "Open time tracking settings in [GEOGRAPHIC_DATA]" at bounding box center [520, 134] width 111 height 22
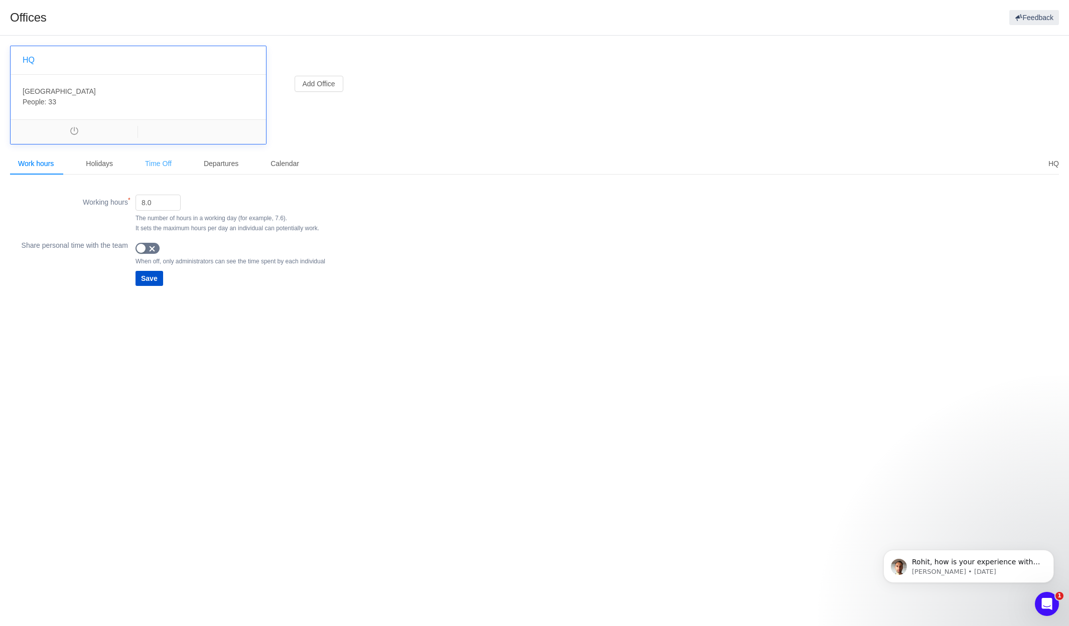
click at [166, 168] on div "Time Off" at bounding box center [158, 164] width 43 height 23
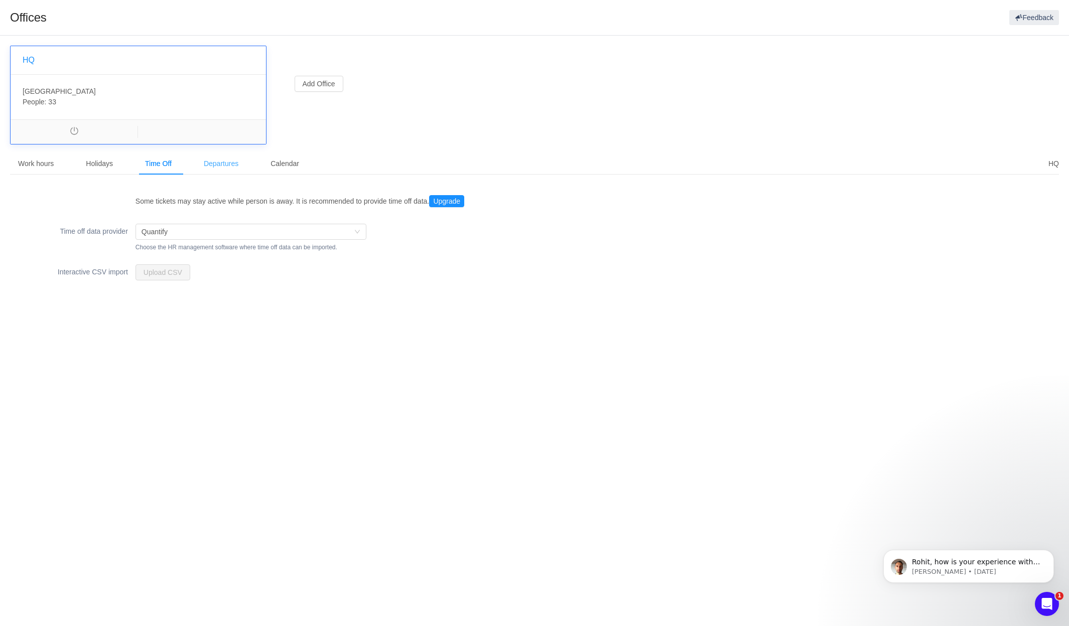
click at [205, 165] on div "Departures" at bounding box center [221, 164] width 51 height 23
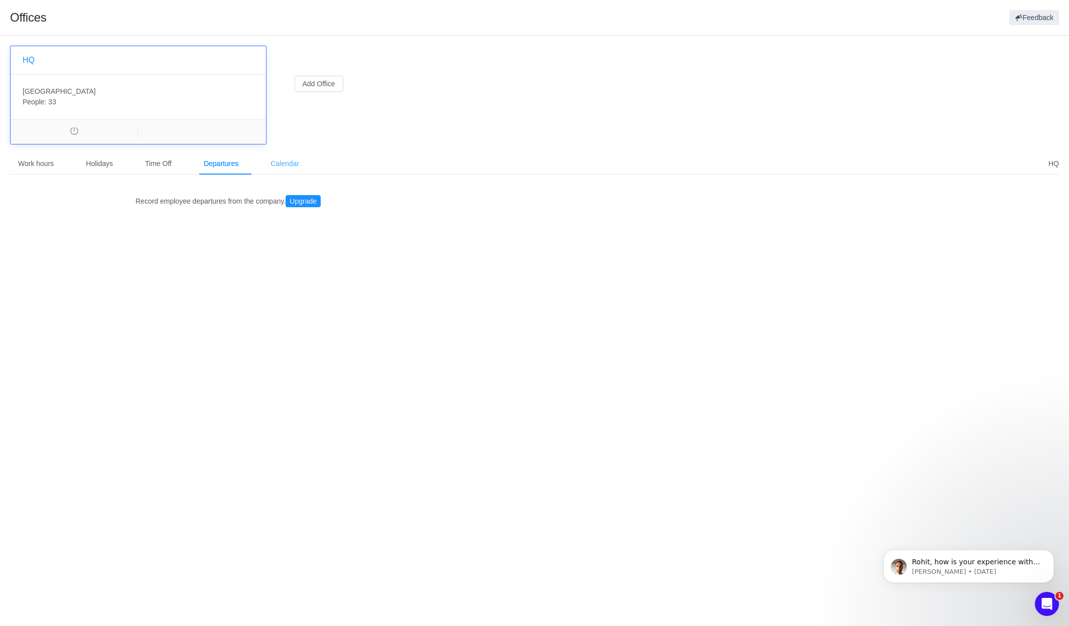
click at [291, 167] on div "Calendar" at bounding box center [284, 164] width 45 height 23
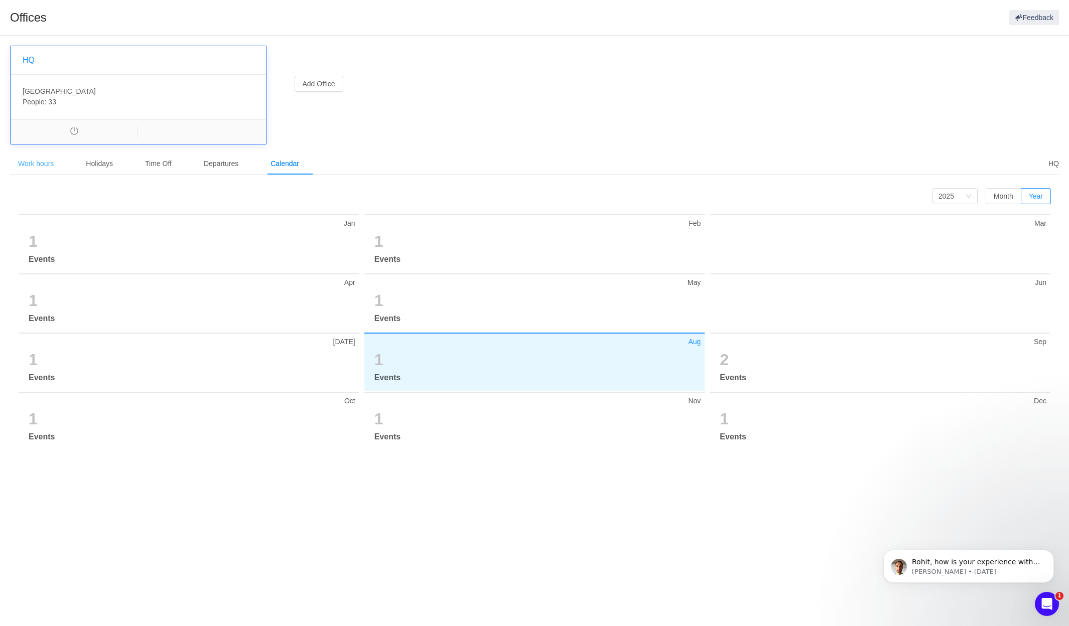
click at [54, 168] on div "Work hours" at bounding box center [36, 164] width 52 height 23
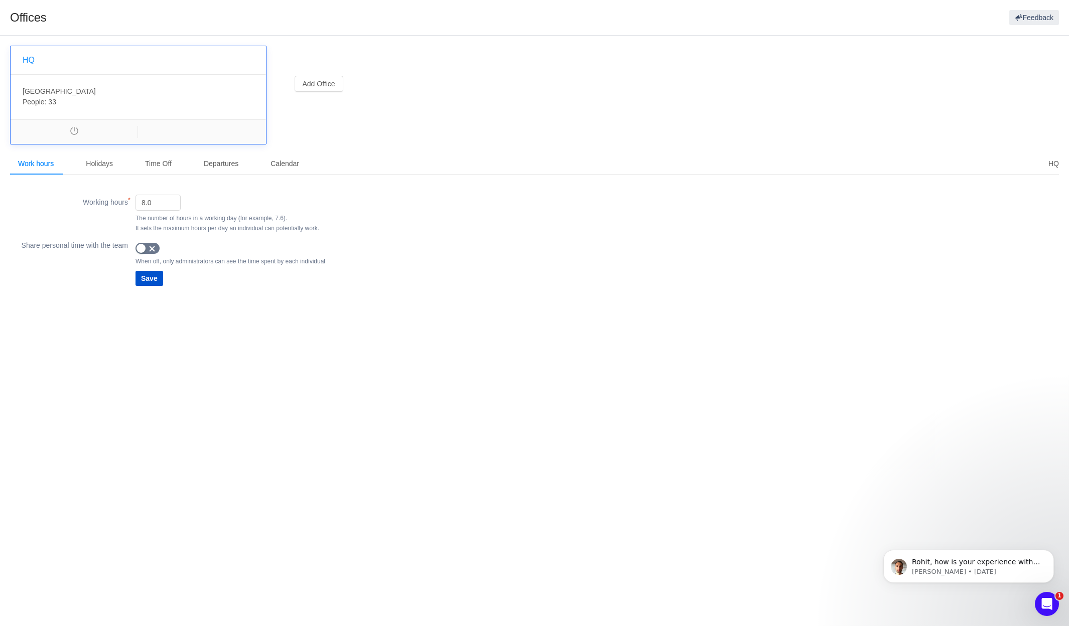
click at [351, 144] on div "HQ Canada , CA-BC People: 33 Add Office" at bounding box center [534, 99] width 1056 height 107
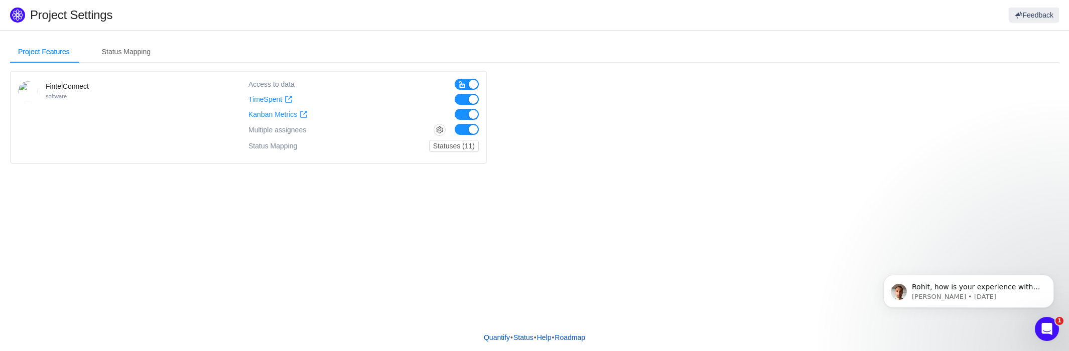
click at [1047, 328] on icon "Open Intercom Messenger" at bounding box center [1046, 329] width 7 height 8
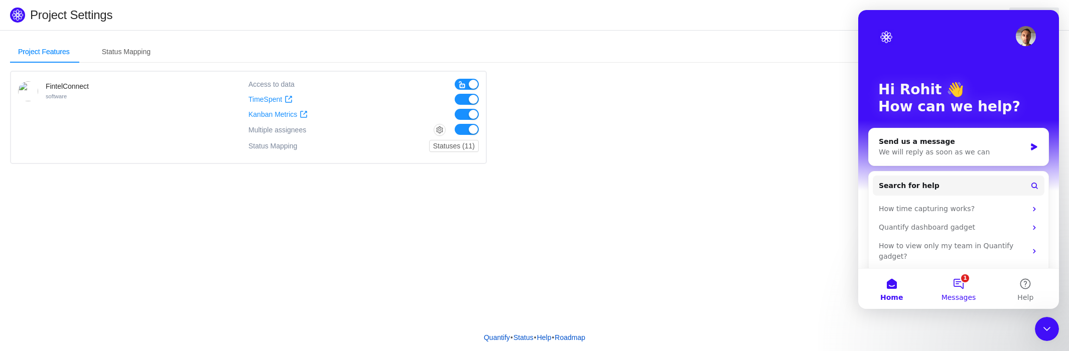
click at [957, 286] on button "1 Messages" at bounding box center [958, 289] width 67 height 40
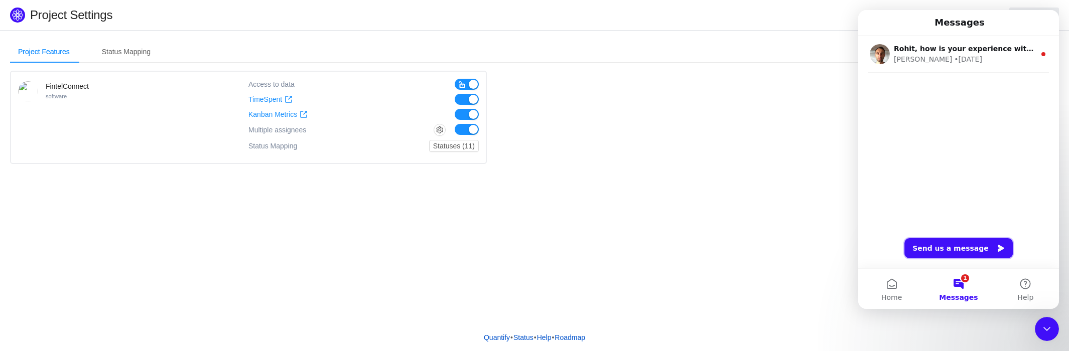
click at [957, 250] on button "Send us a message" at bounding box center [958, 248] width 108 height 20
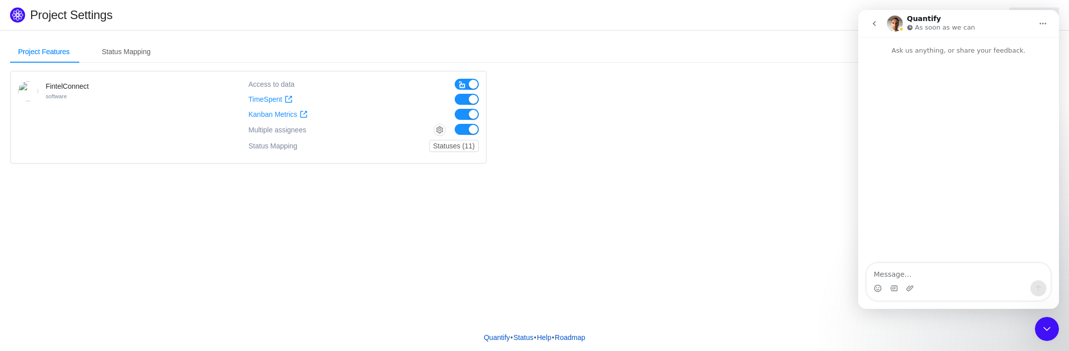
click at [931, 280] on div "Intercom messenger" at bounding box center [958, 288] width 184 height 16
